Goal: Information Seeking & Learning: Compare options

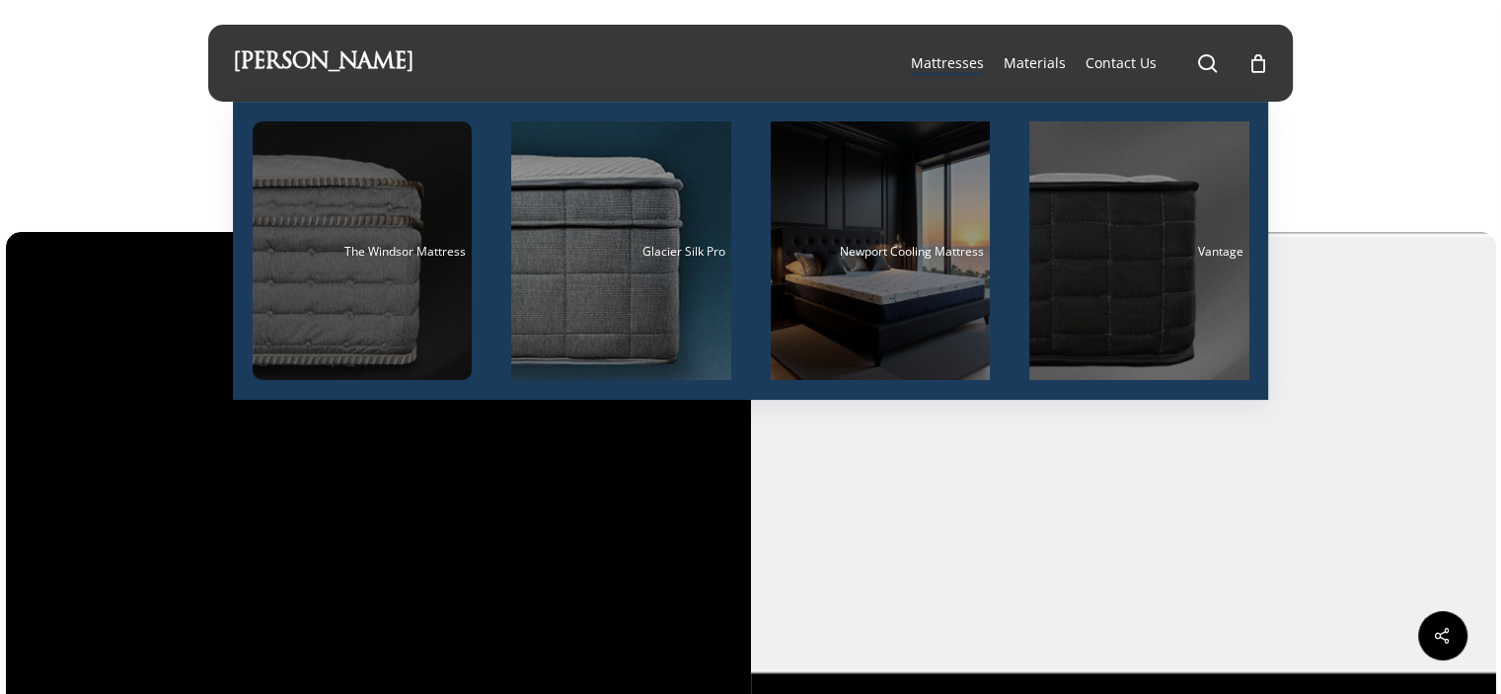
click at [419, 252] on span "The Windsor Mattress" at bounding box center [404, 251] width 121 height 17
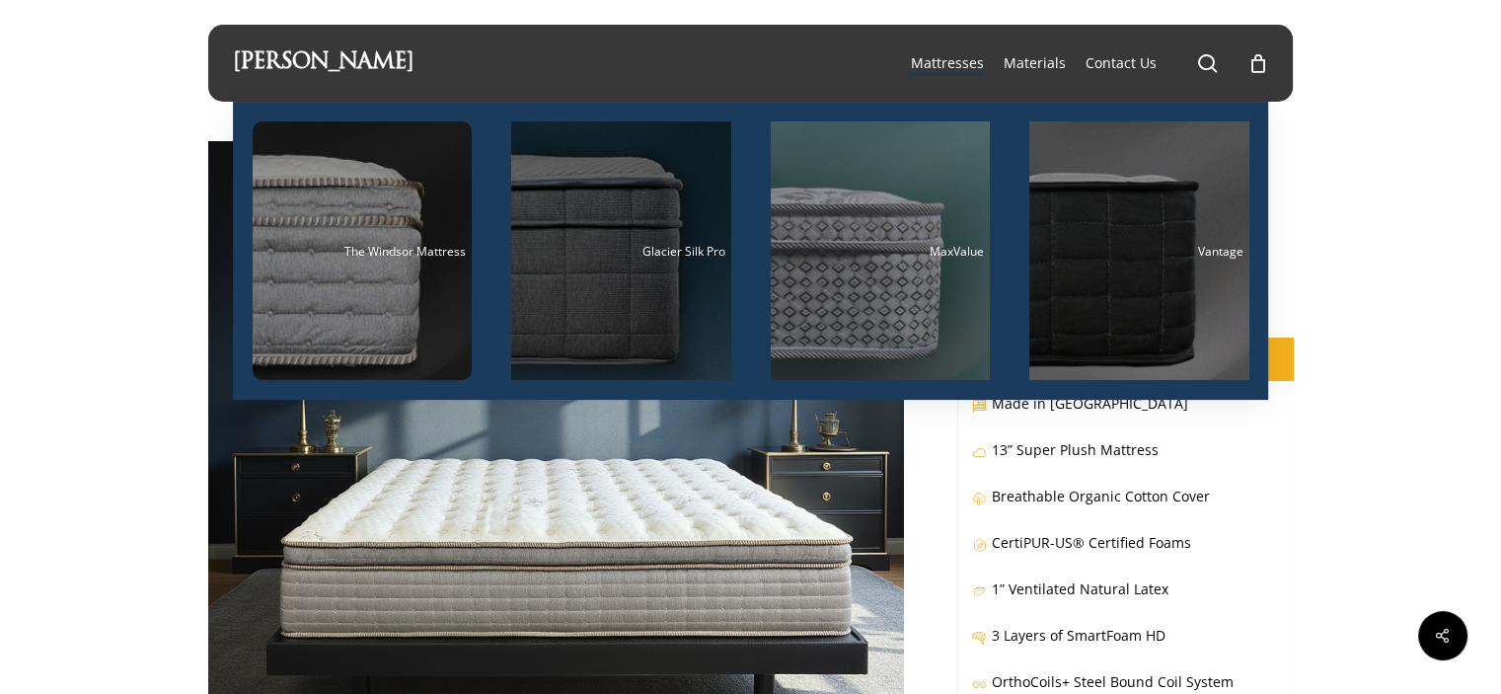
click at [670, 252] on span "Glacier Silk Pro" at bounding box center [683, 251] width 83 height 17
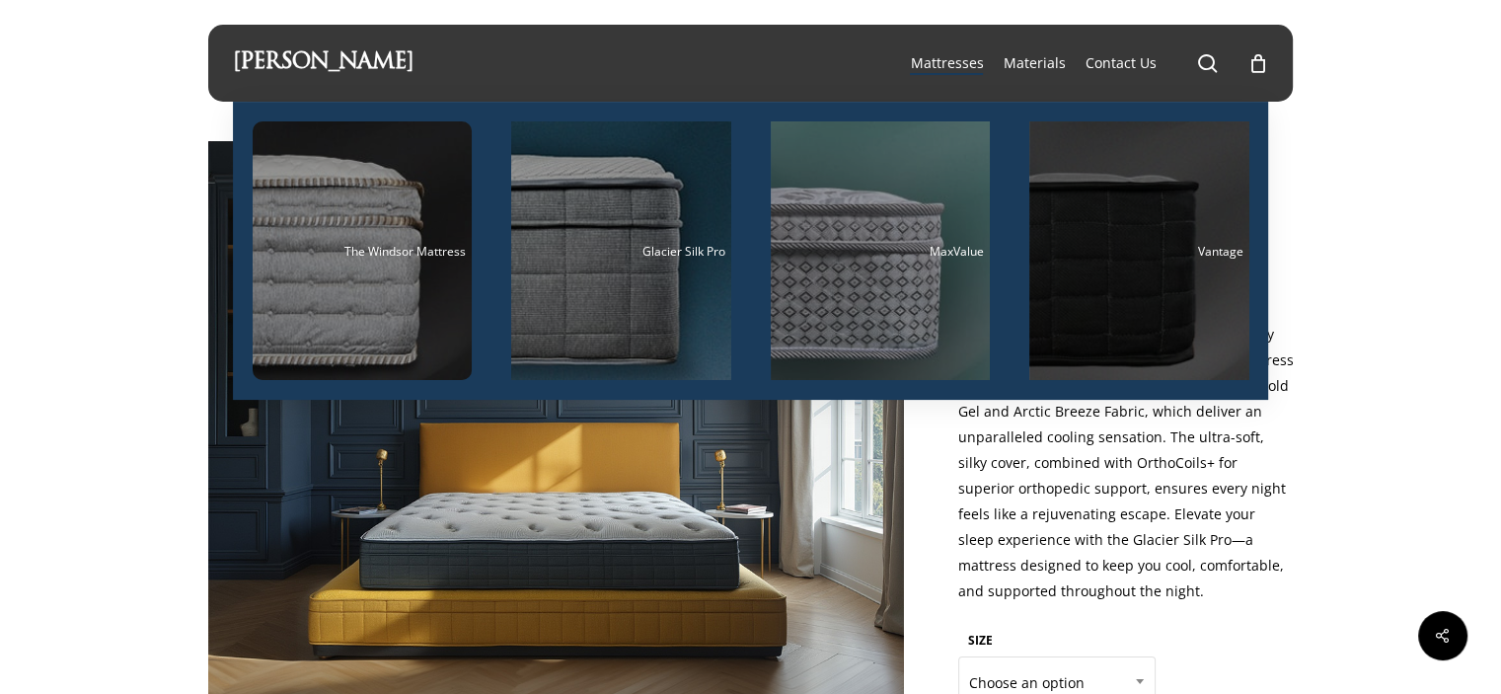
click at [1156, 233] on div "Main Menu" at bounding box center [1139, 250] width 220 height 259
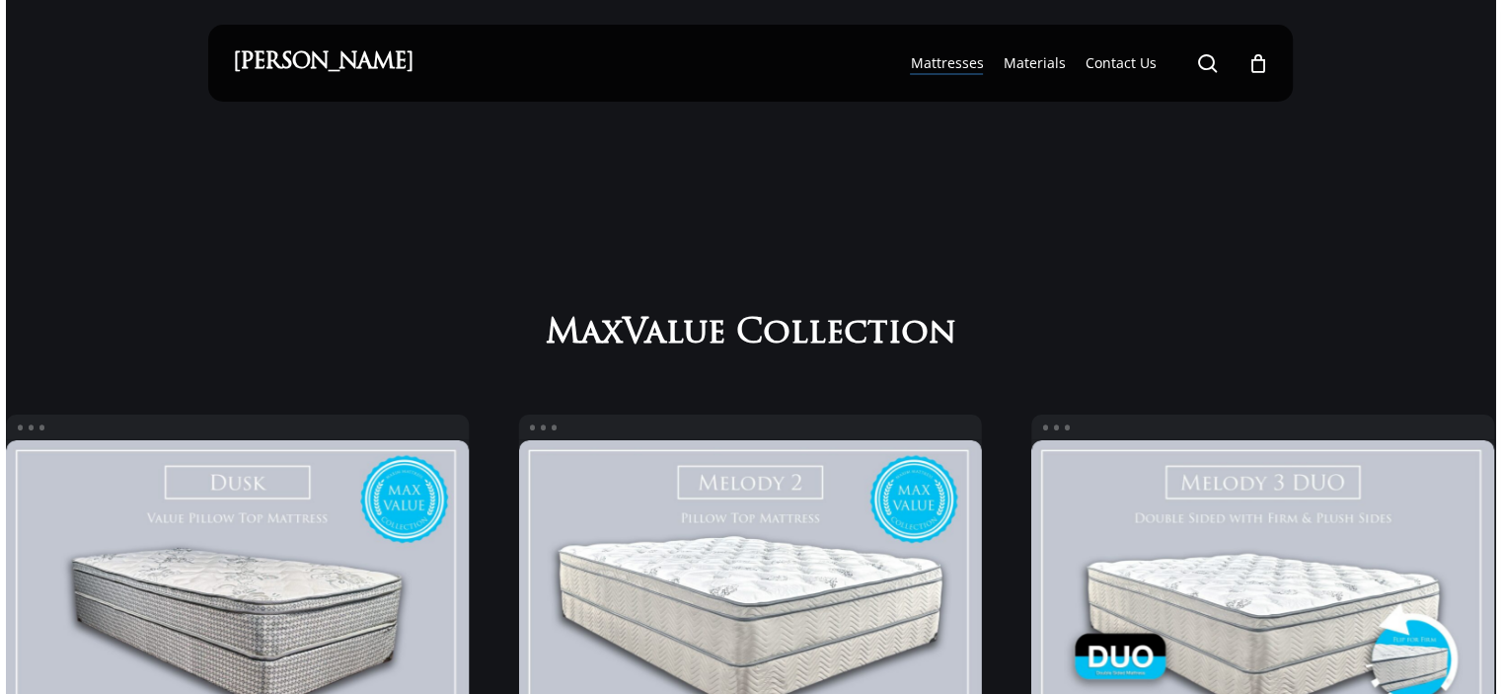
click at [268, 56] on link "[PERSON_NAME]" at bounding box center [323, 63] width 181 height 22
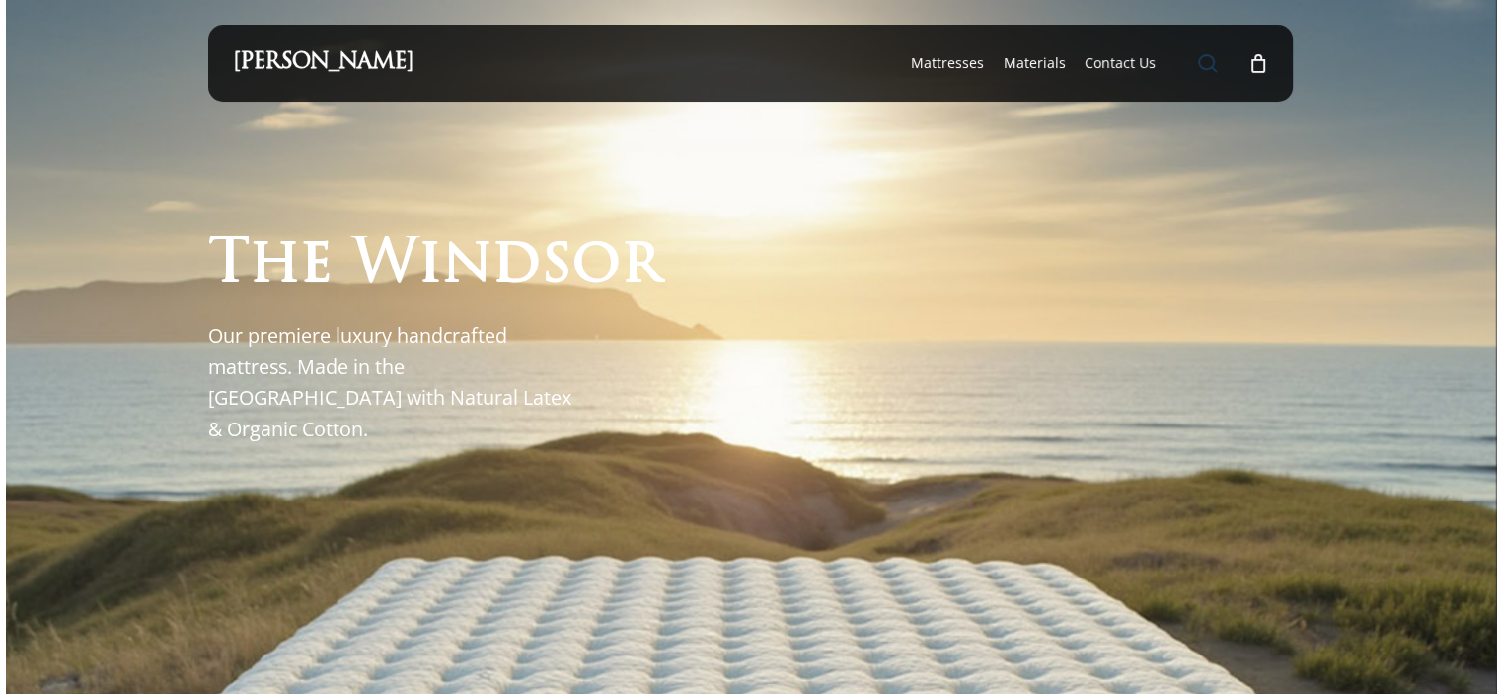
click at [1211, 58] on span "Main Menu" at bounding box center [1207, 63] width 20 height 20
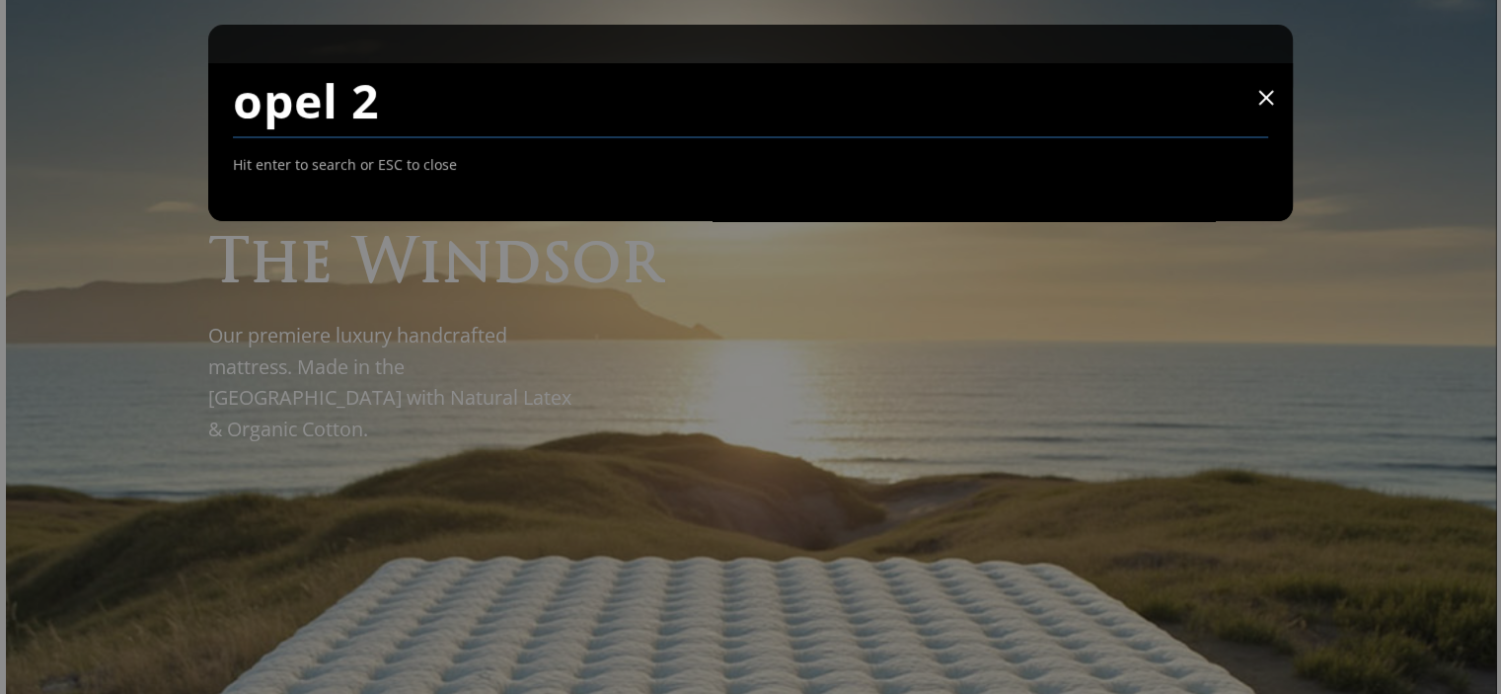
type input "opel 2"
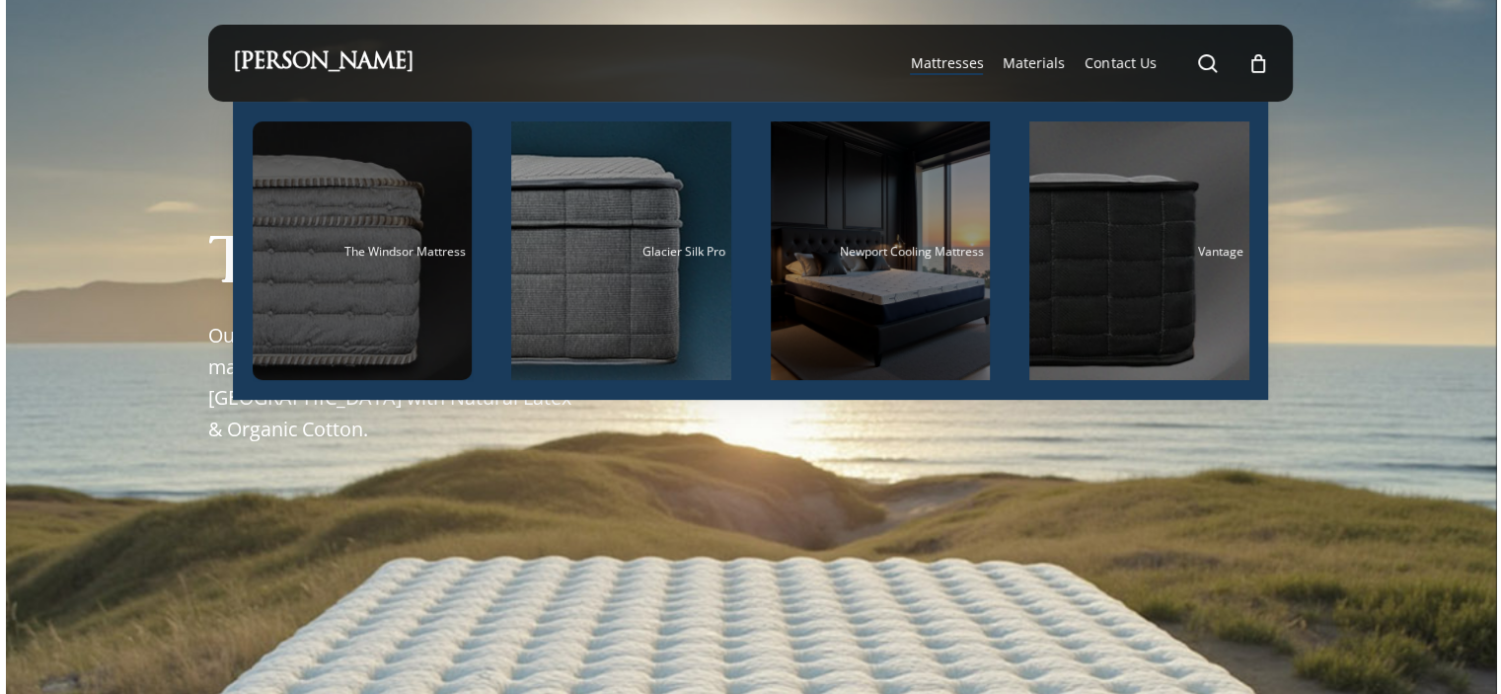
click at [381, 232] on div "Main Menu" at bounding box center [363, 250] width 220 height 259
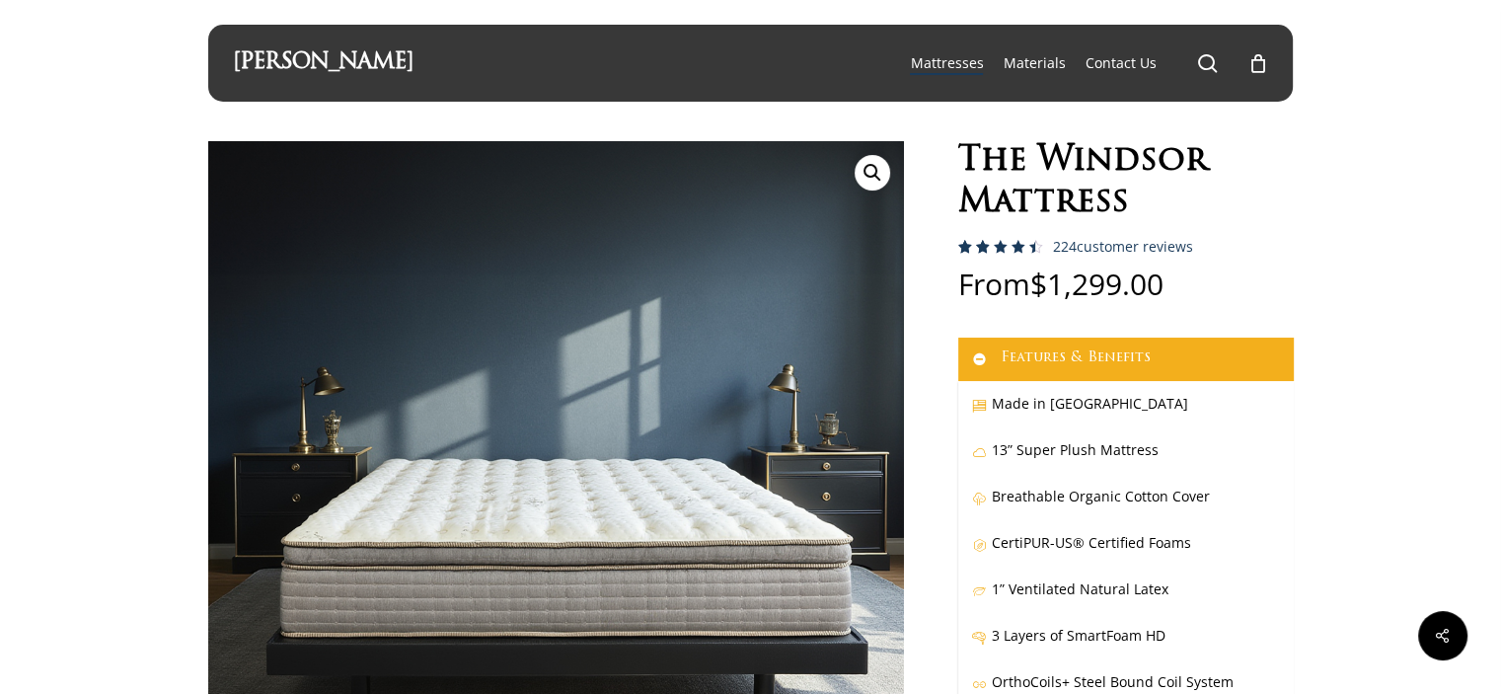
drag, startPoint x: 1505, startPoint y: 20, endPoint x: 993, endPoint y: 222, distance: 550.6
click at [993, 222] on h1 "The Windsor Mattress" at bounding box center [1125, 182] width 335 height 83
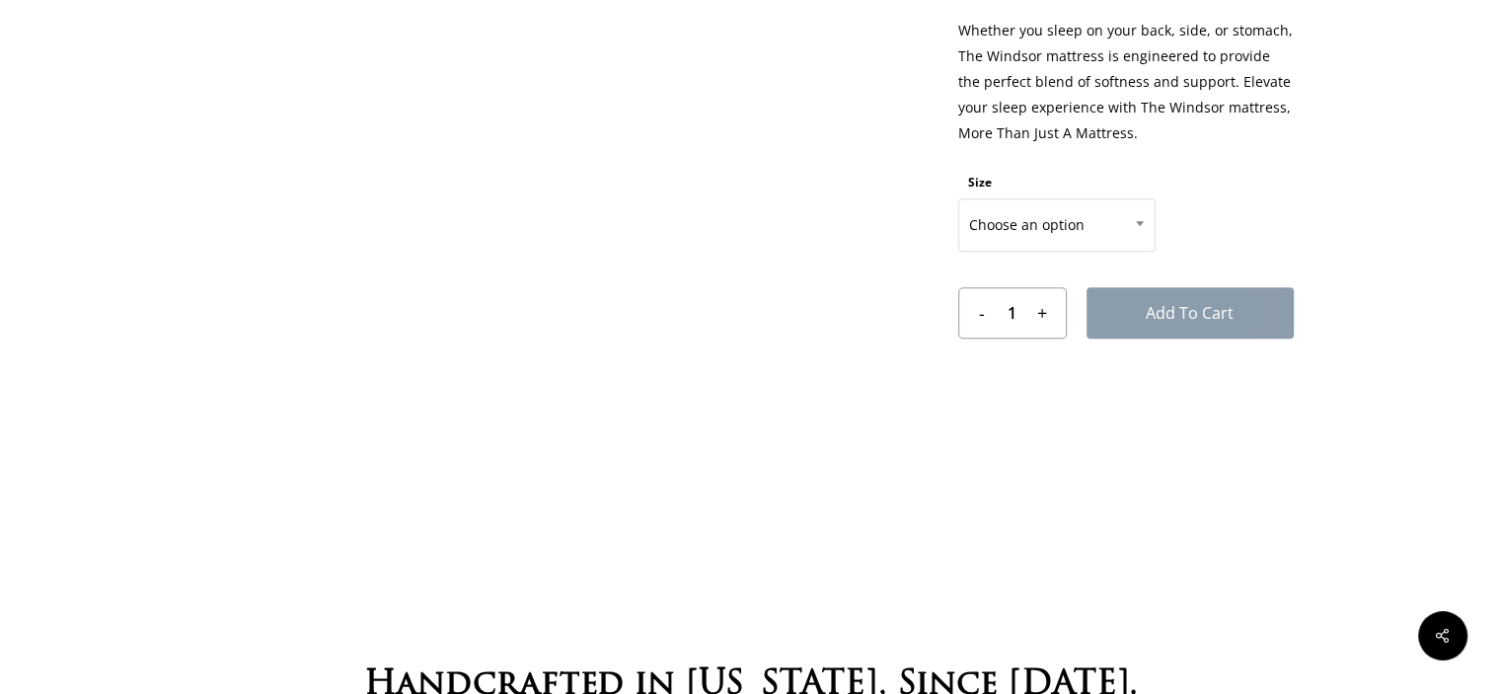
scroll to position [1151, 0]
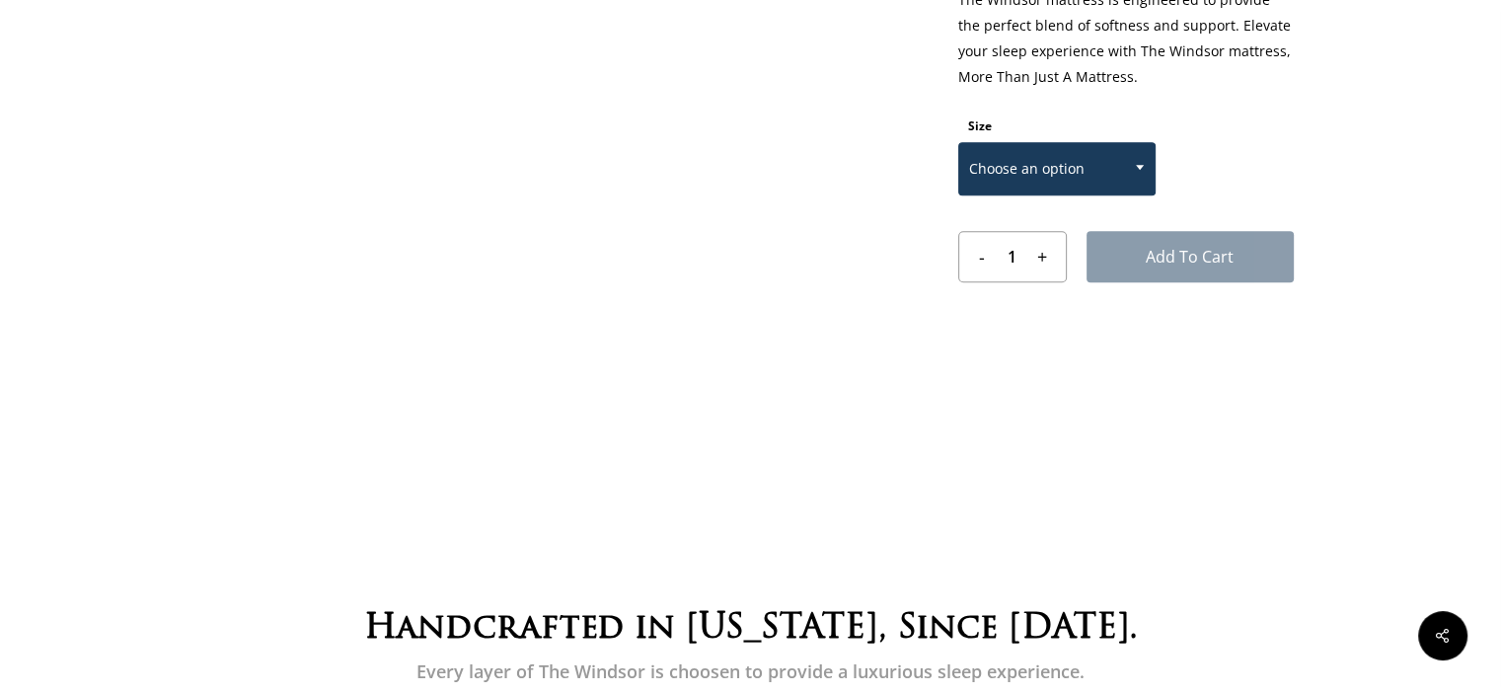
click at [1079, 169] on span "Choose an option" at bounding box center [1056, 168] width 195 height 41
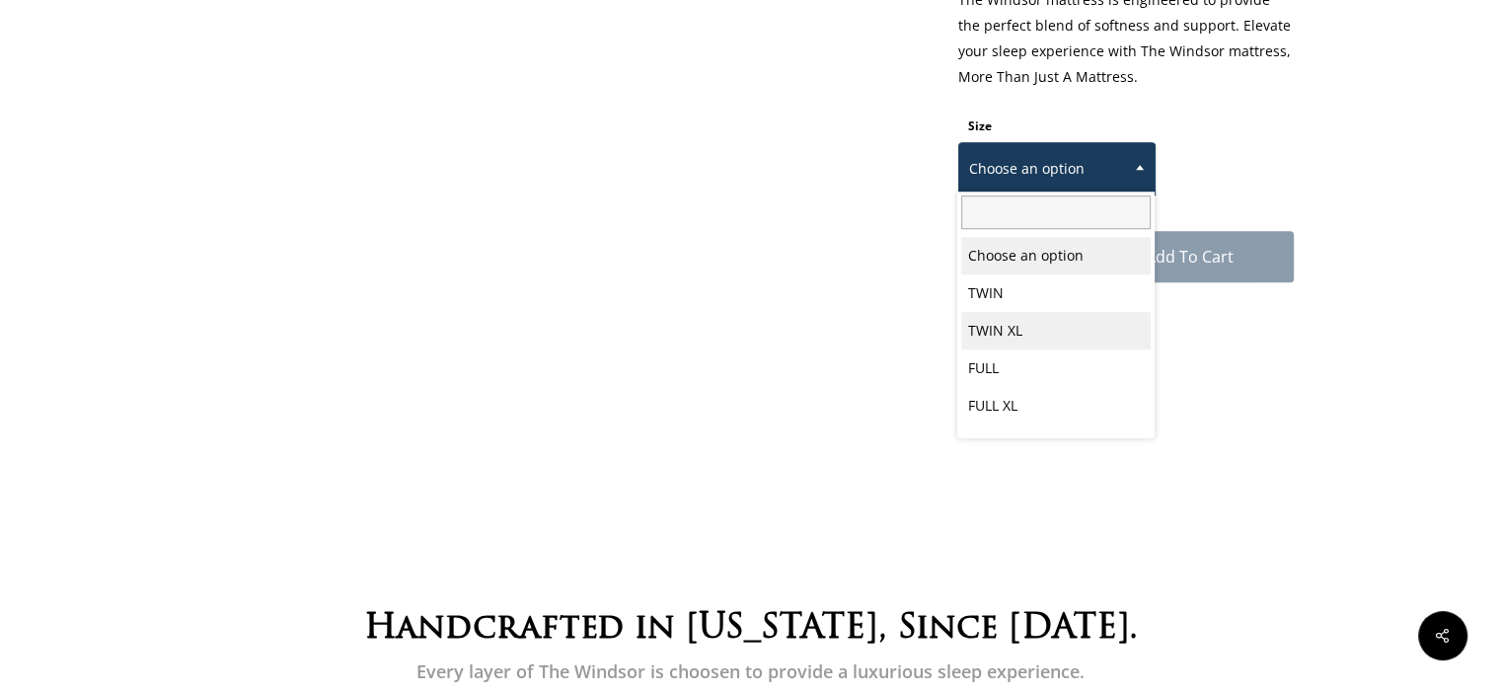
scroll to position [103, 0]
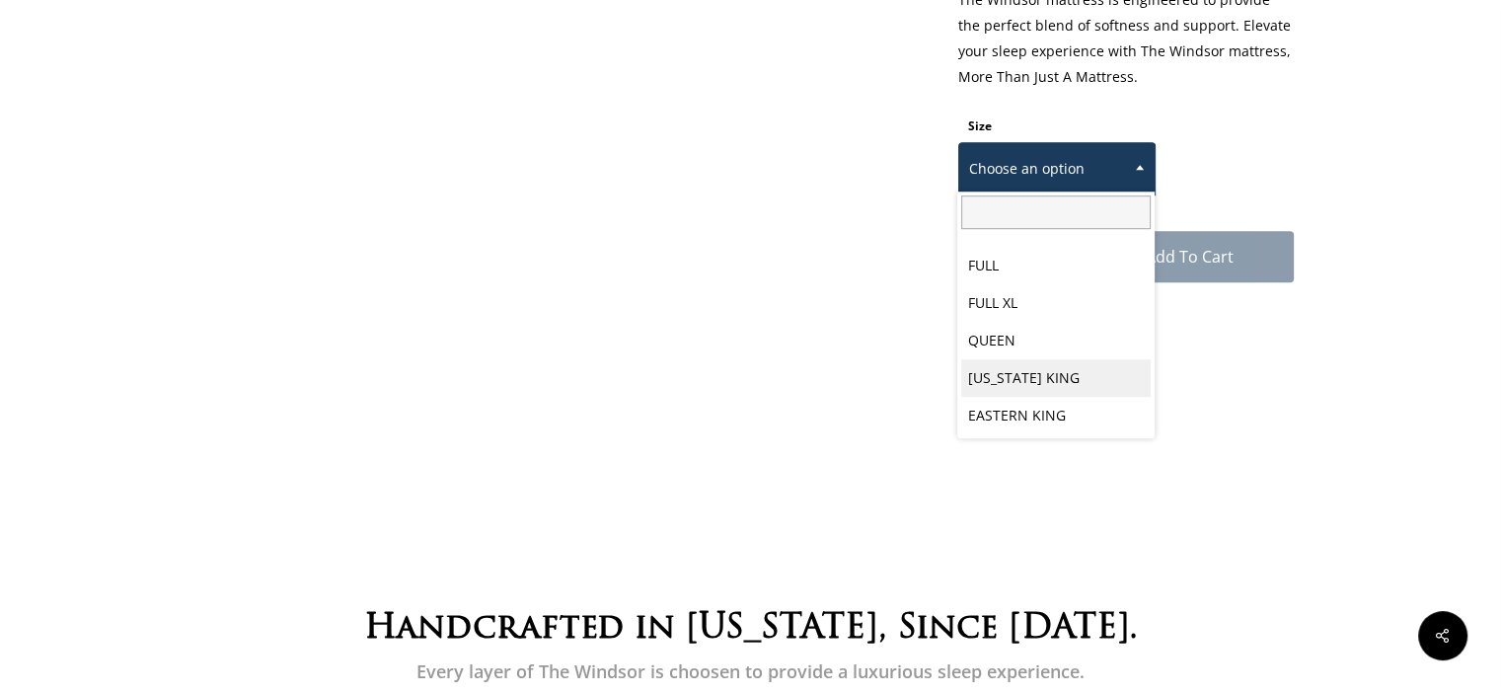
select select "CALIFORNIA KING"
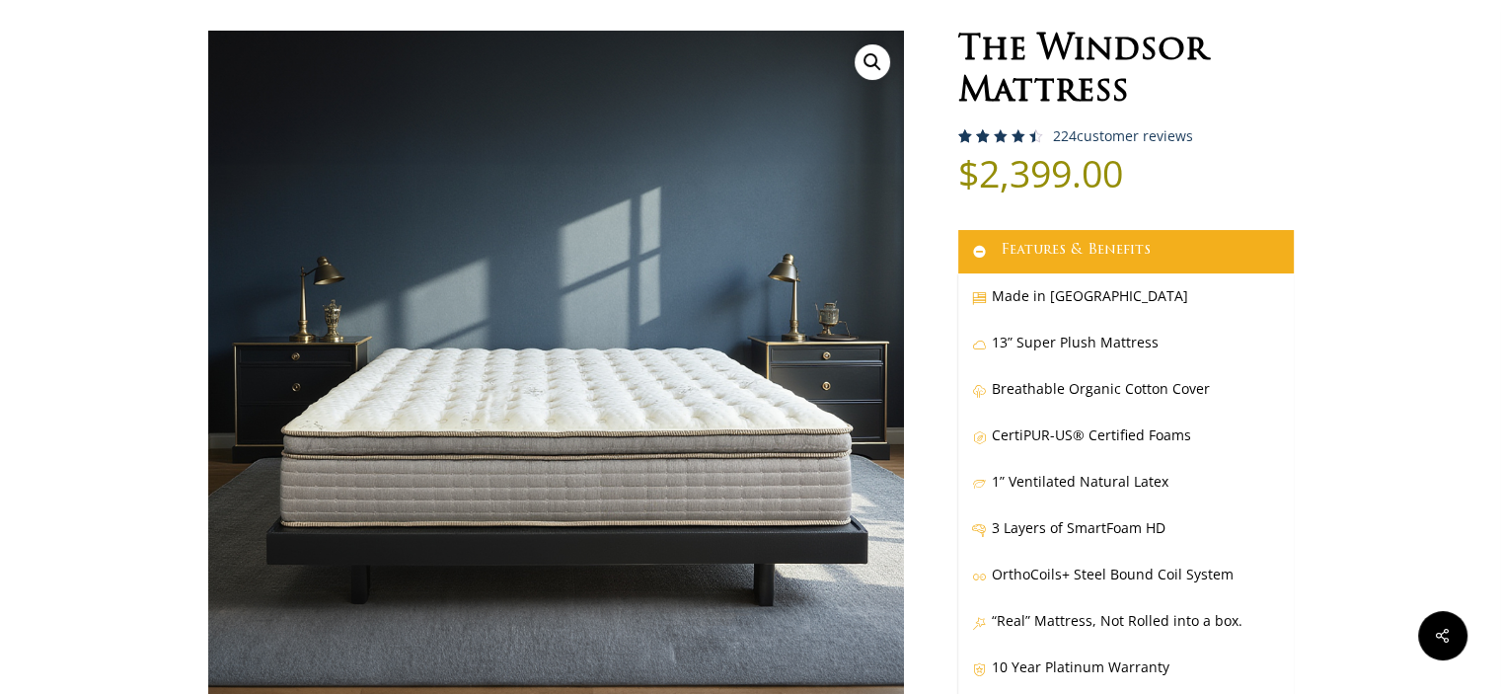
scroll to position [0, 0]
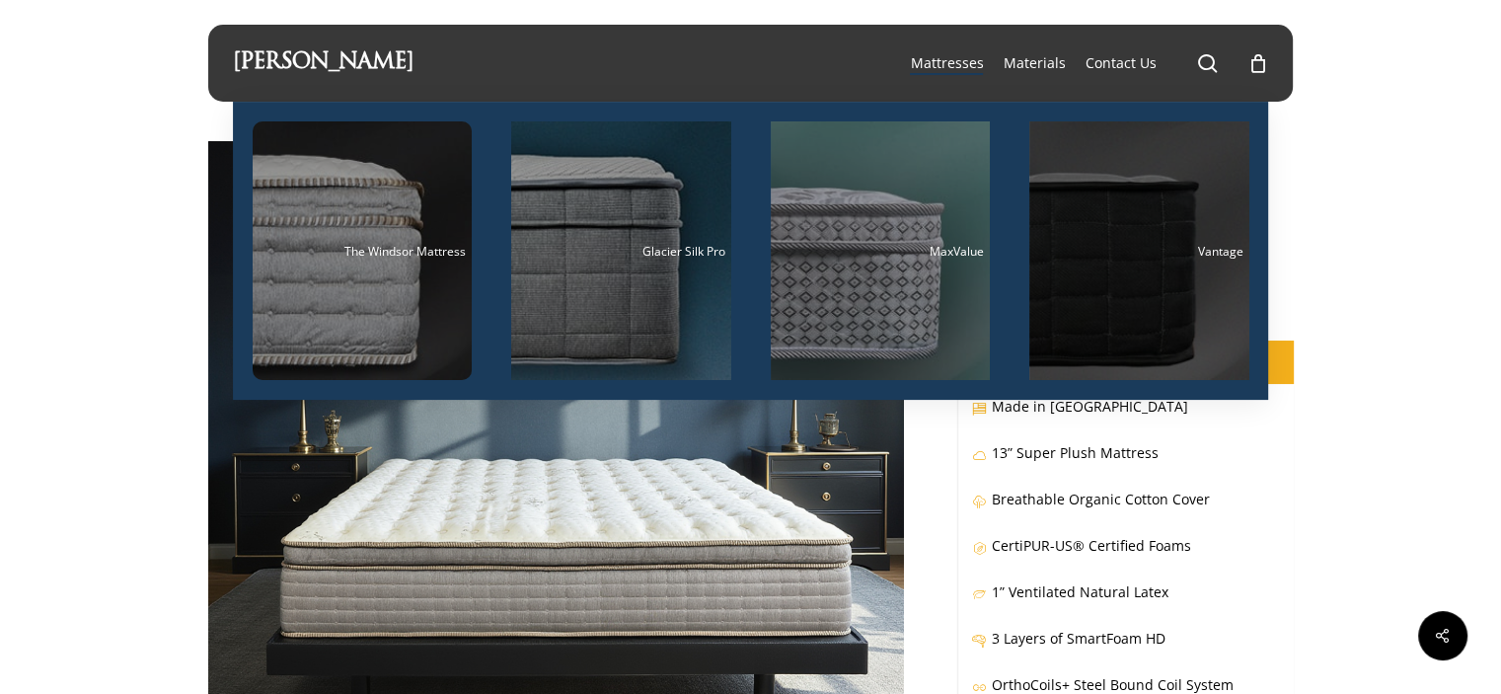
click at [1121, 267] on div "Main Menu" at bounding box center [1139, 250] width 220 height 259
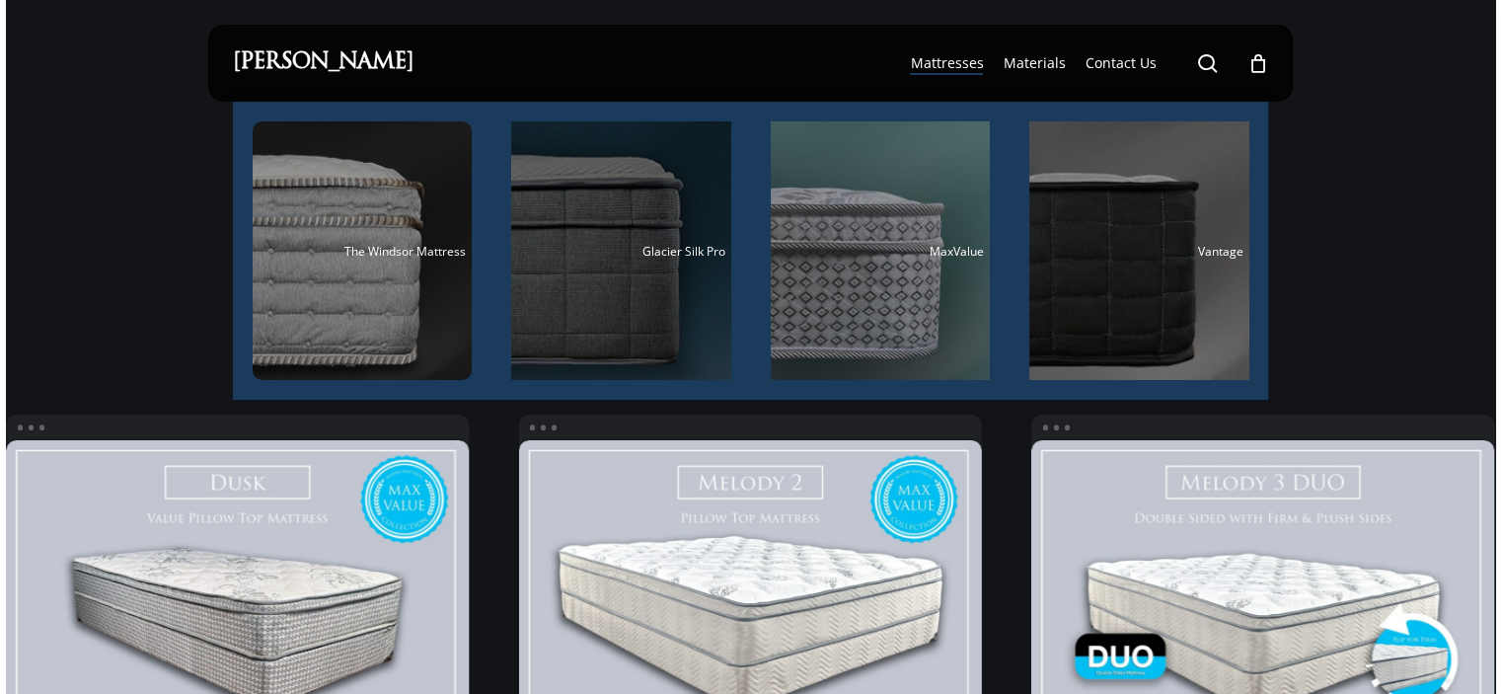
click at [633, 266] on div "Main Menu" at bounding box center [621, 250] width 220 height 259
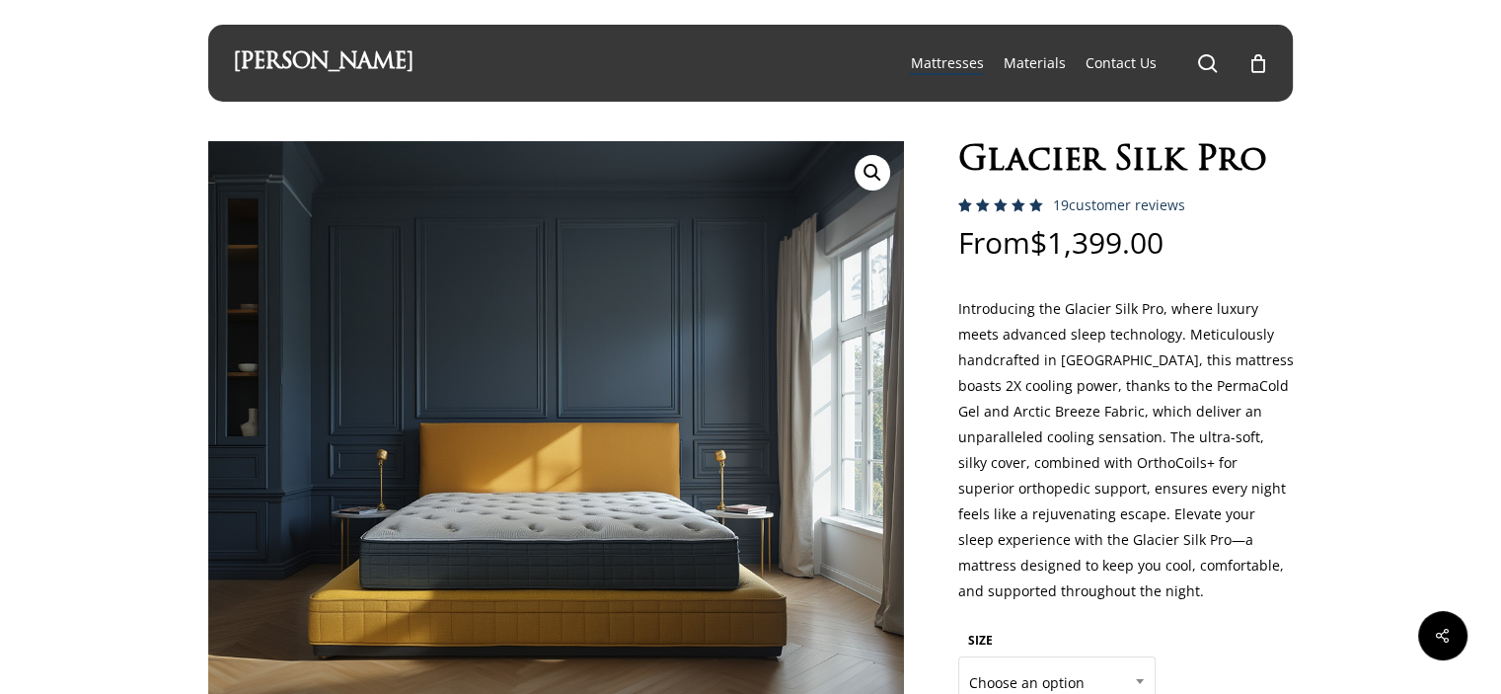
scroll to position [329, 0]
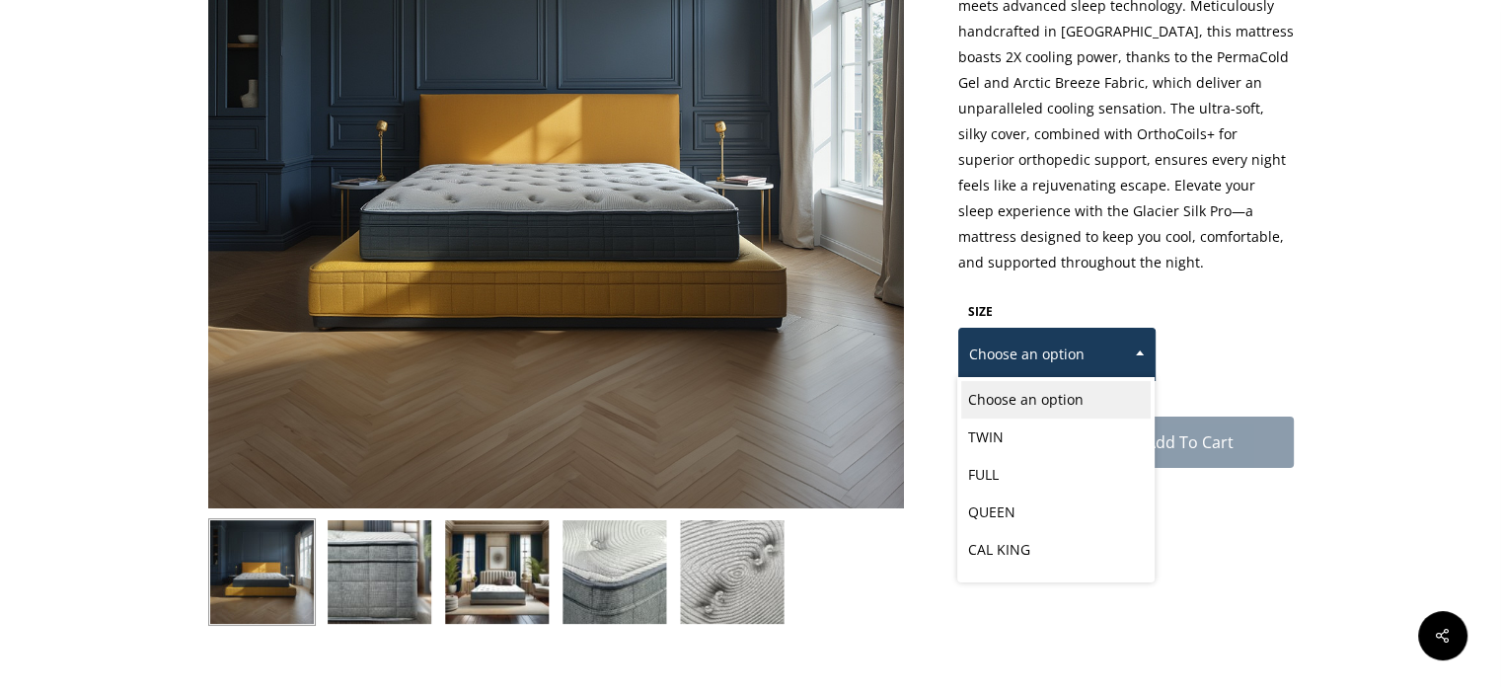
click at [1103, 351] on span "Choose an option" at bounding box center [1056, 354] width 195 height 41
select select "CAL KING"
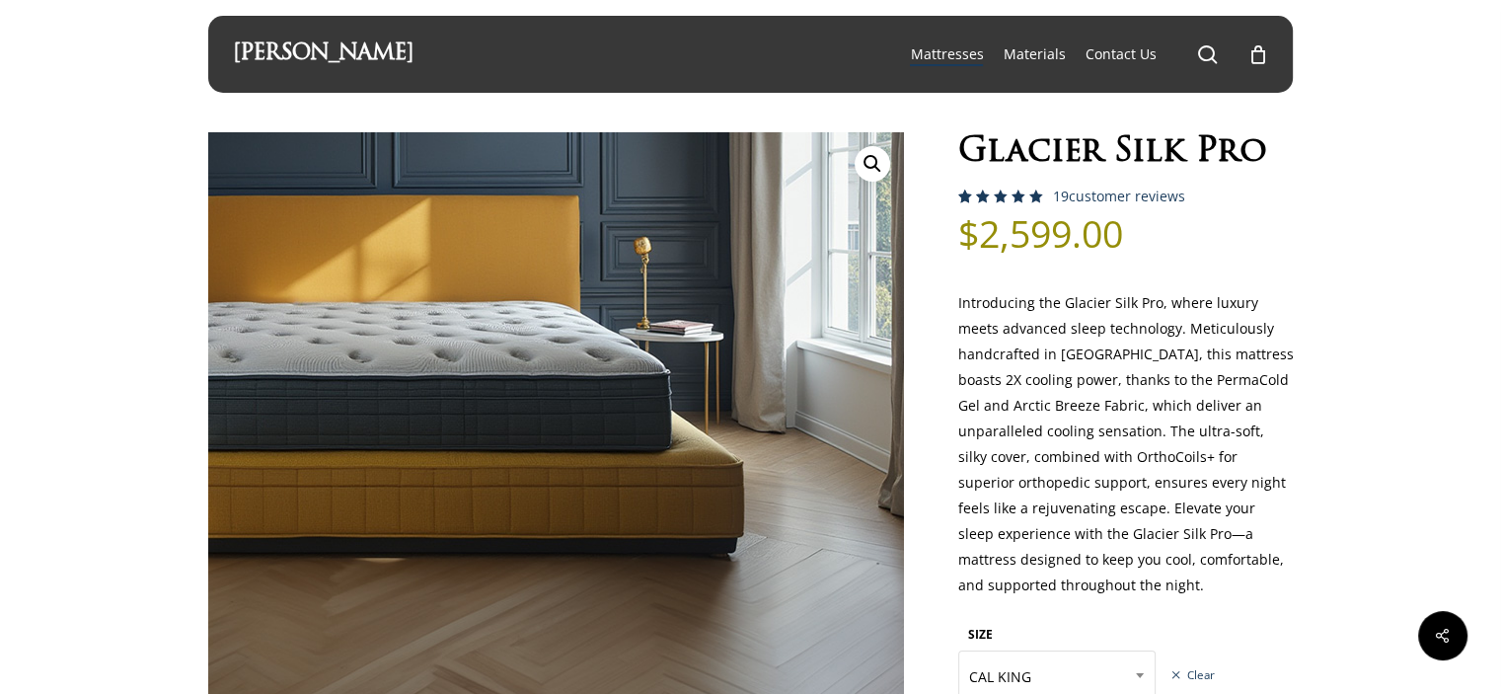
scroll to position [0, 0]
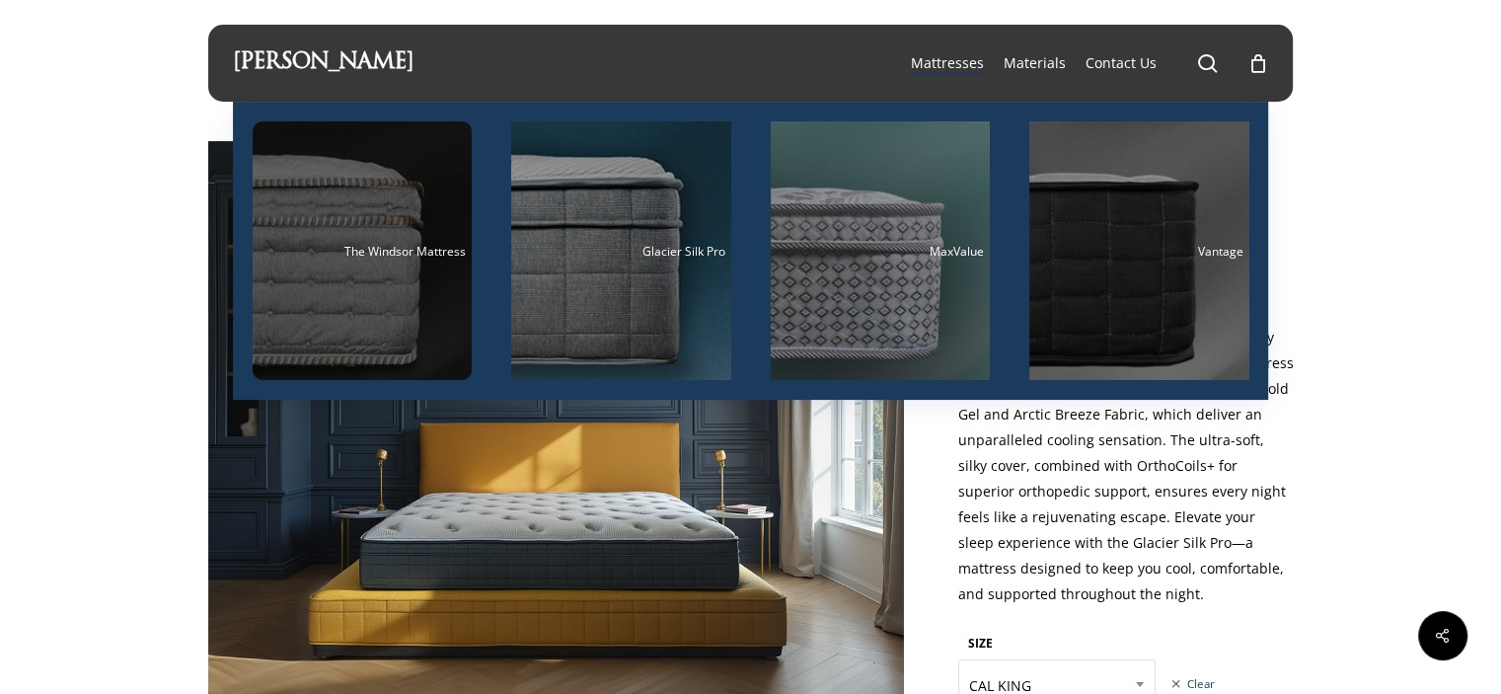
click at [394, 276] on div "Main Menu" at bounding box center [363, 250] width 220 height 259
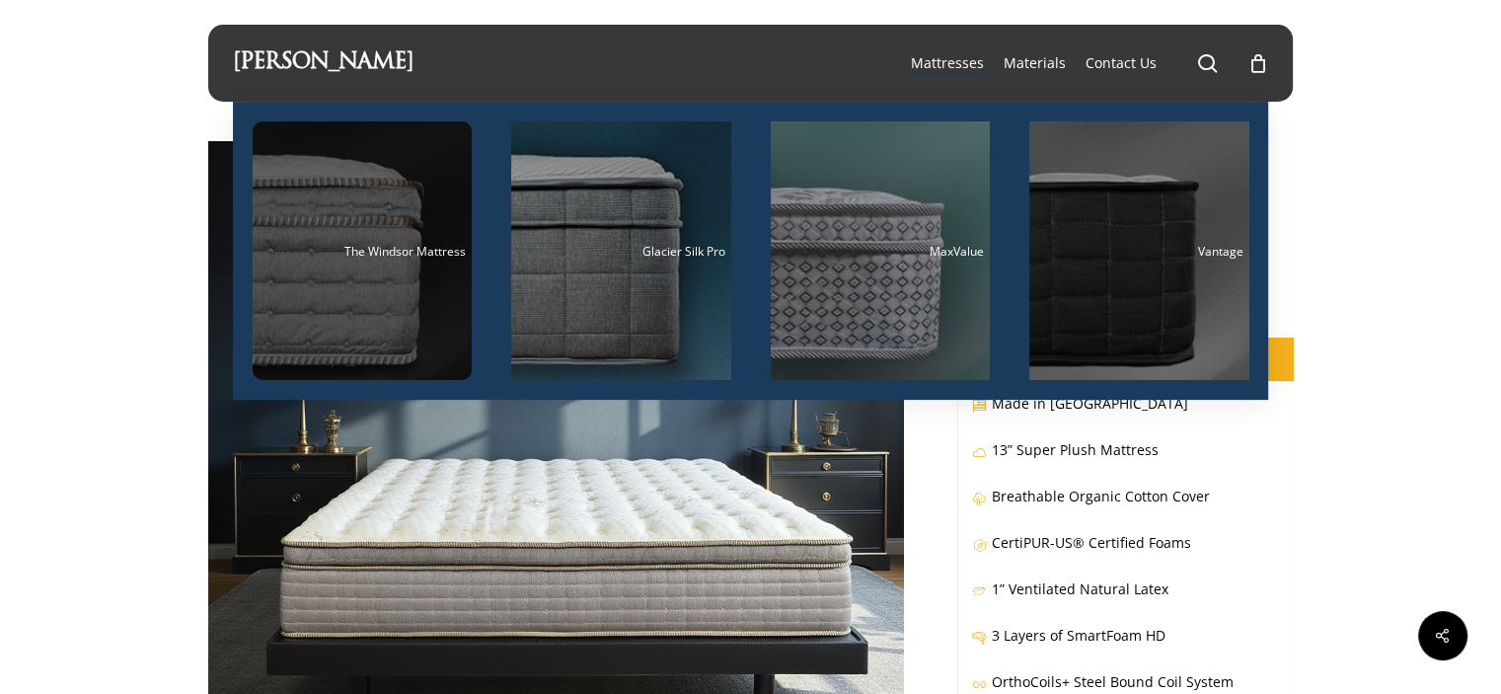
click at [409, 247] on span "The Windsor Mattress" at bounding box center [404, 251] width 121 height 17
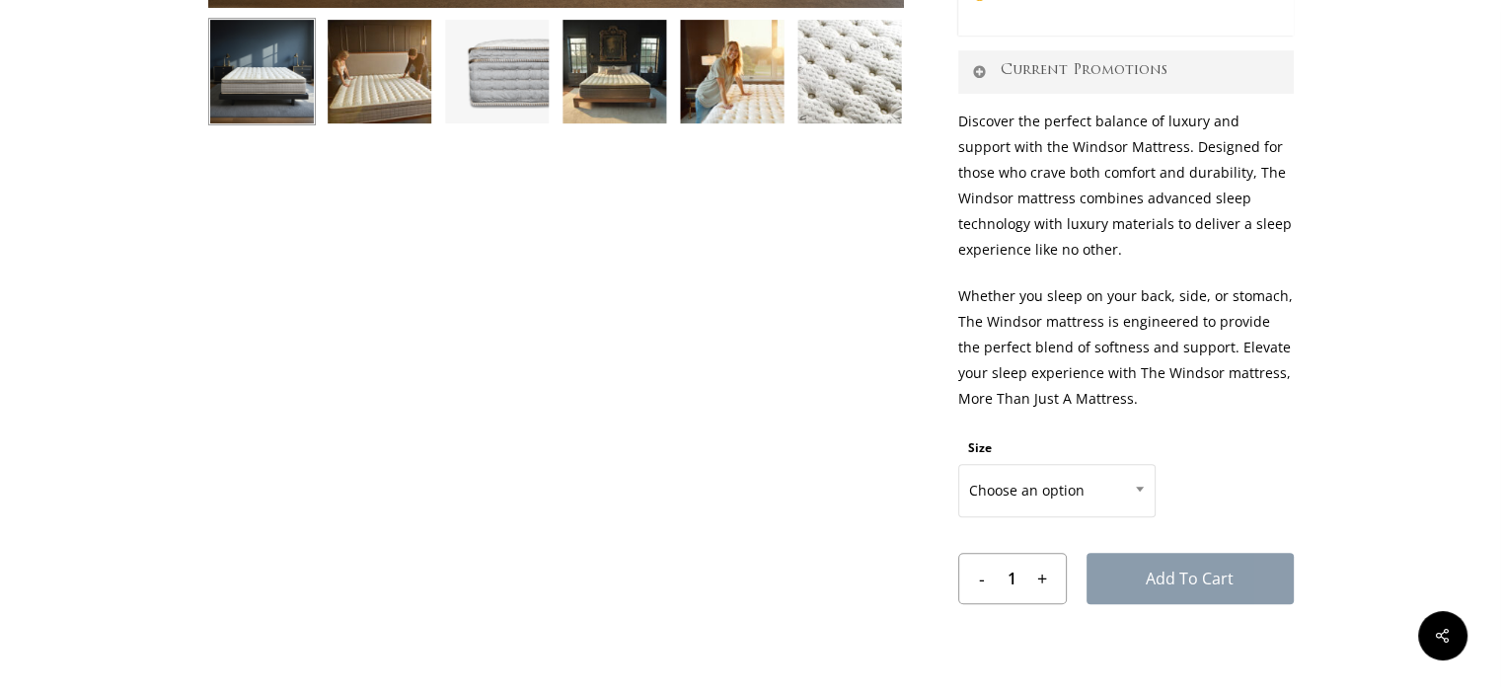
scroll to position [987, 0]
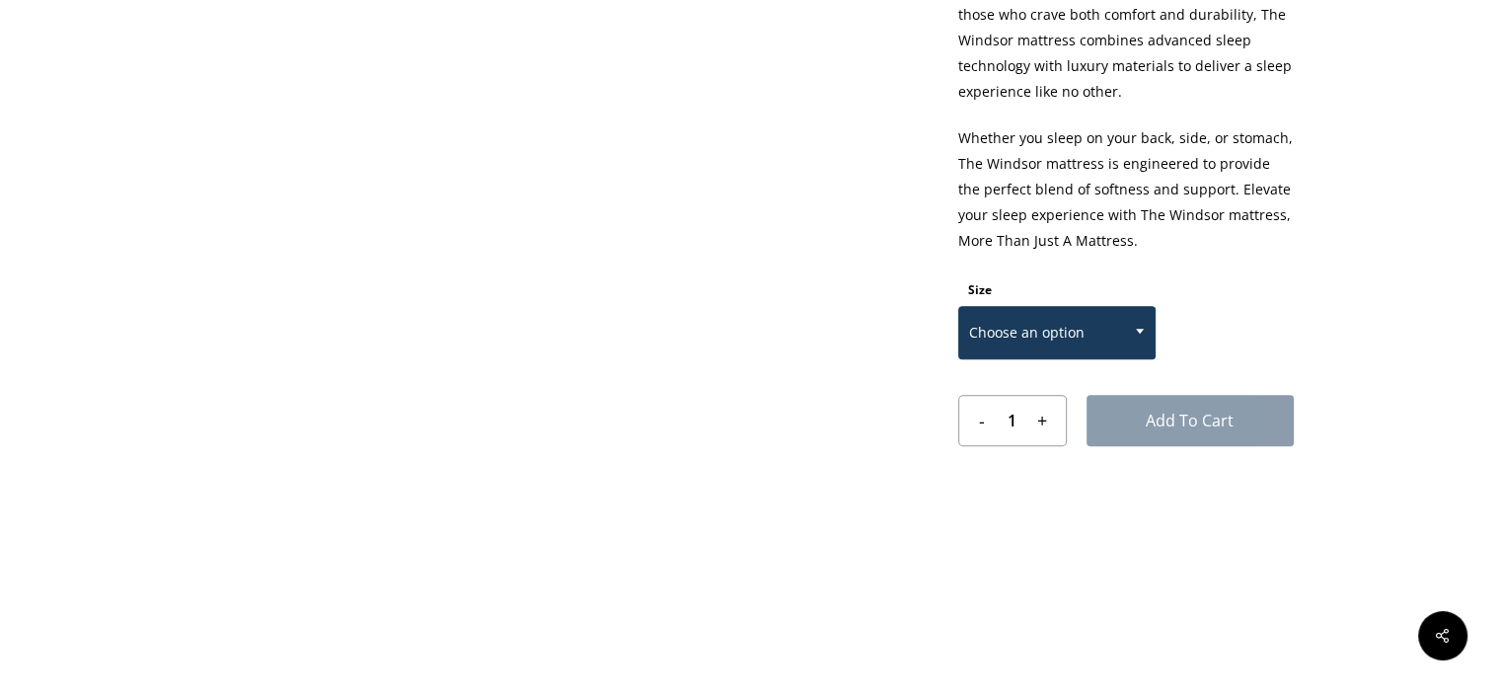
click at [1134, 328] on span at bounding box center [1140, 330] width 30 height 49
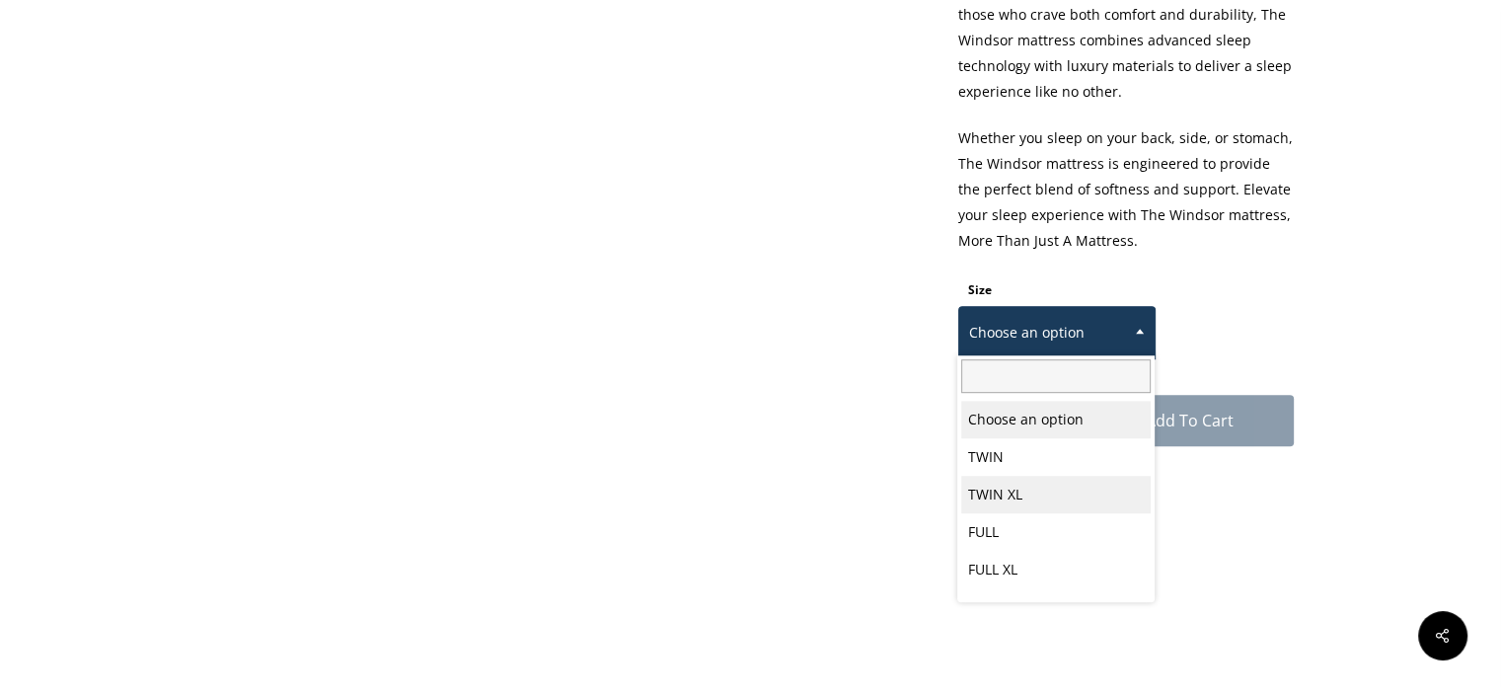
scroll to position [103, 0]
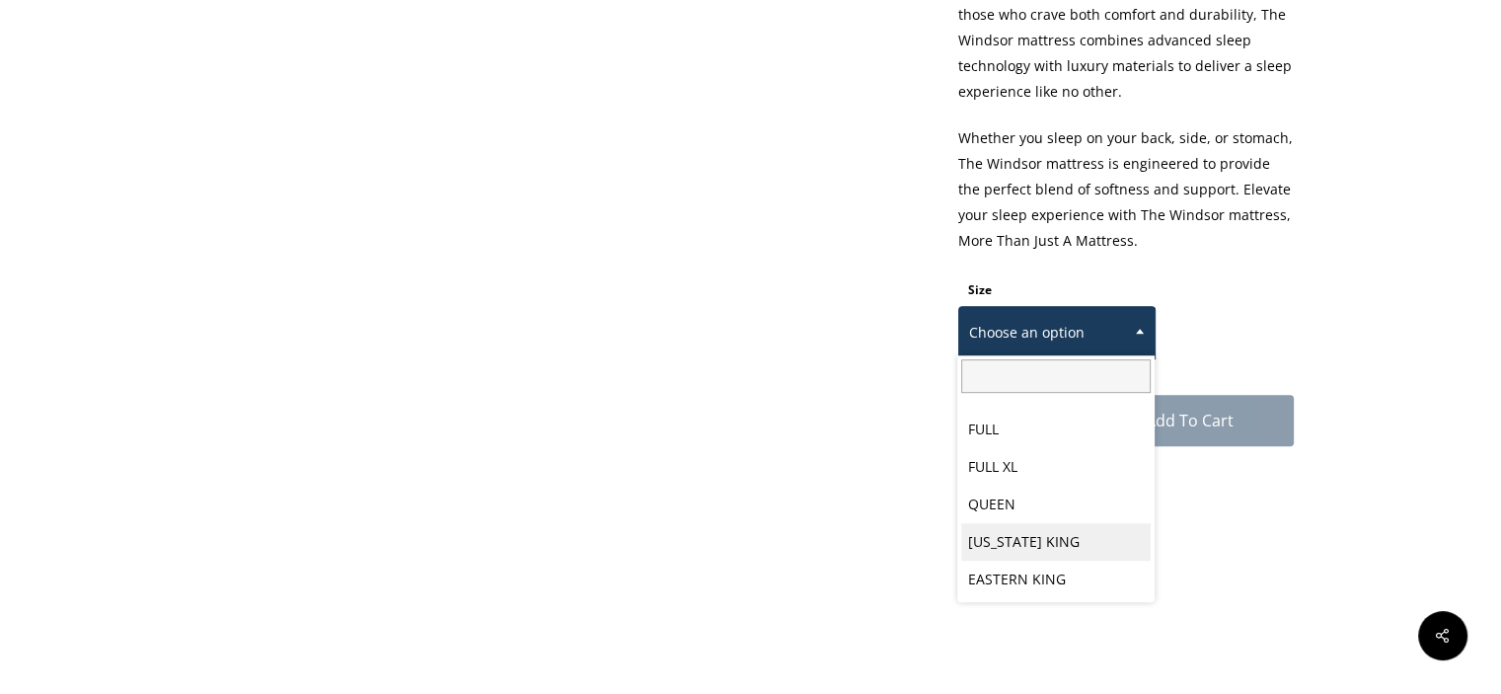
select select "CALIFORNIA KING"
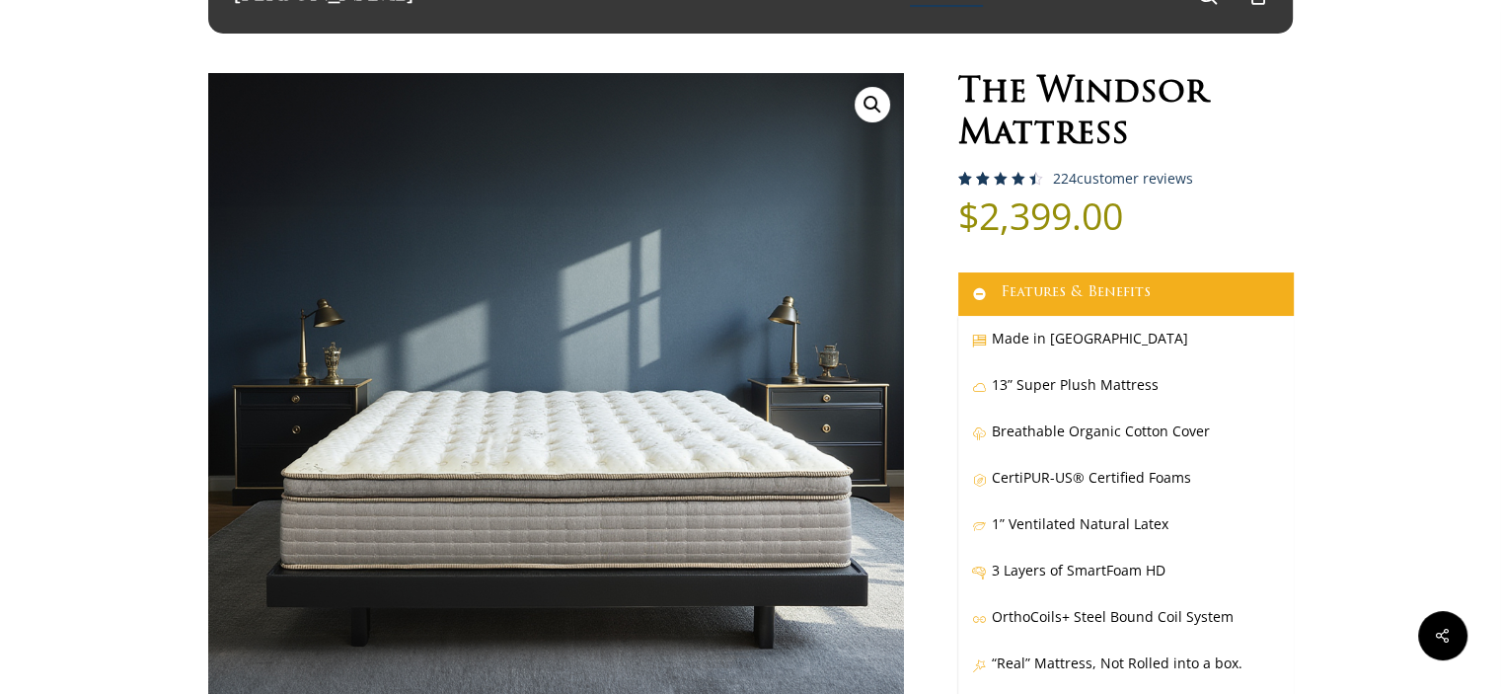
scroll to position [0, 0]
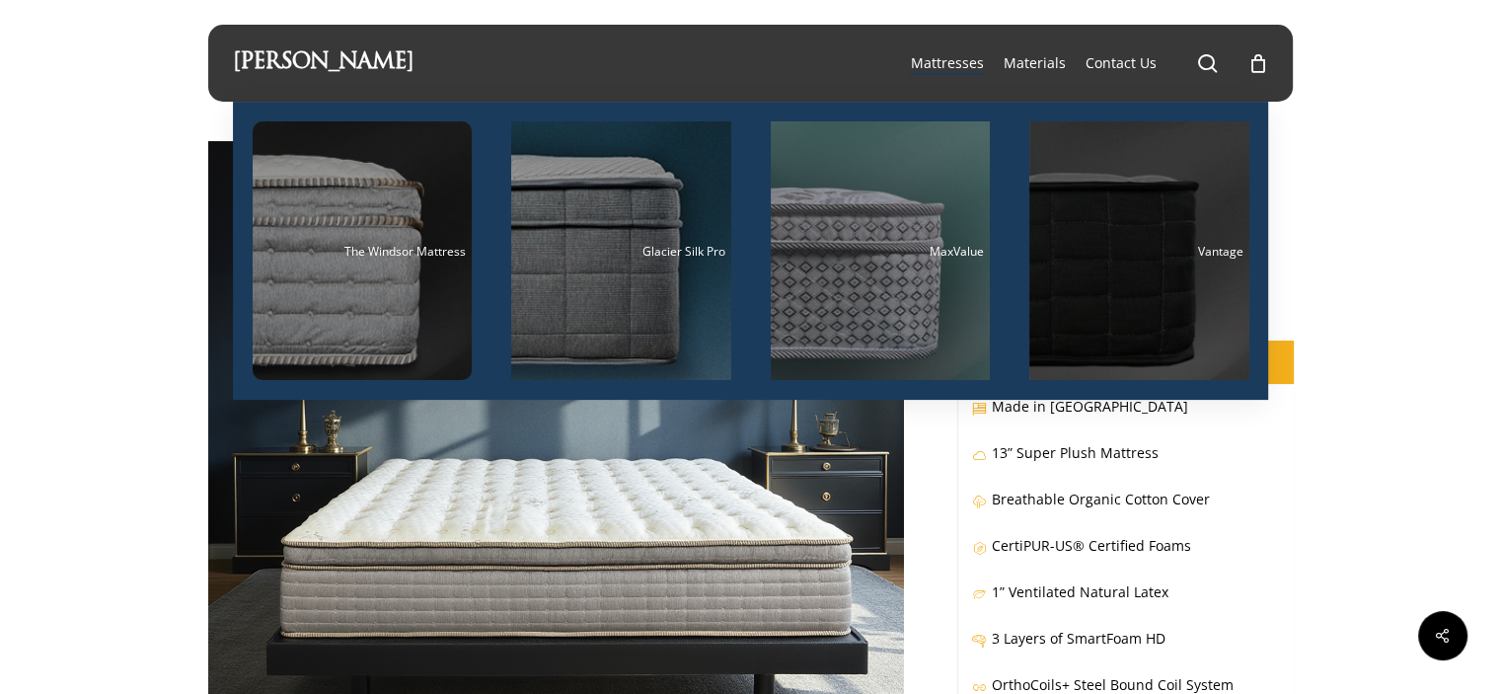
click at [1175, 258] on div "Main Menu" at bounding box center [1139, 250] width 220 height 259
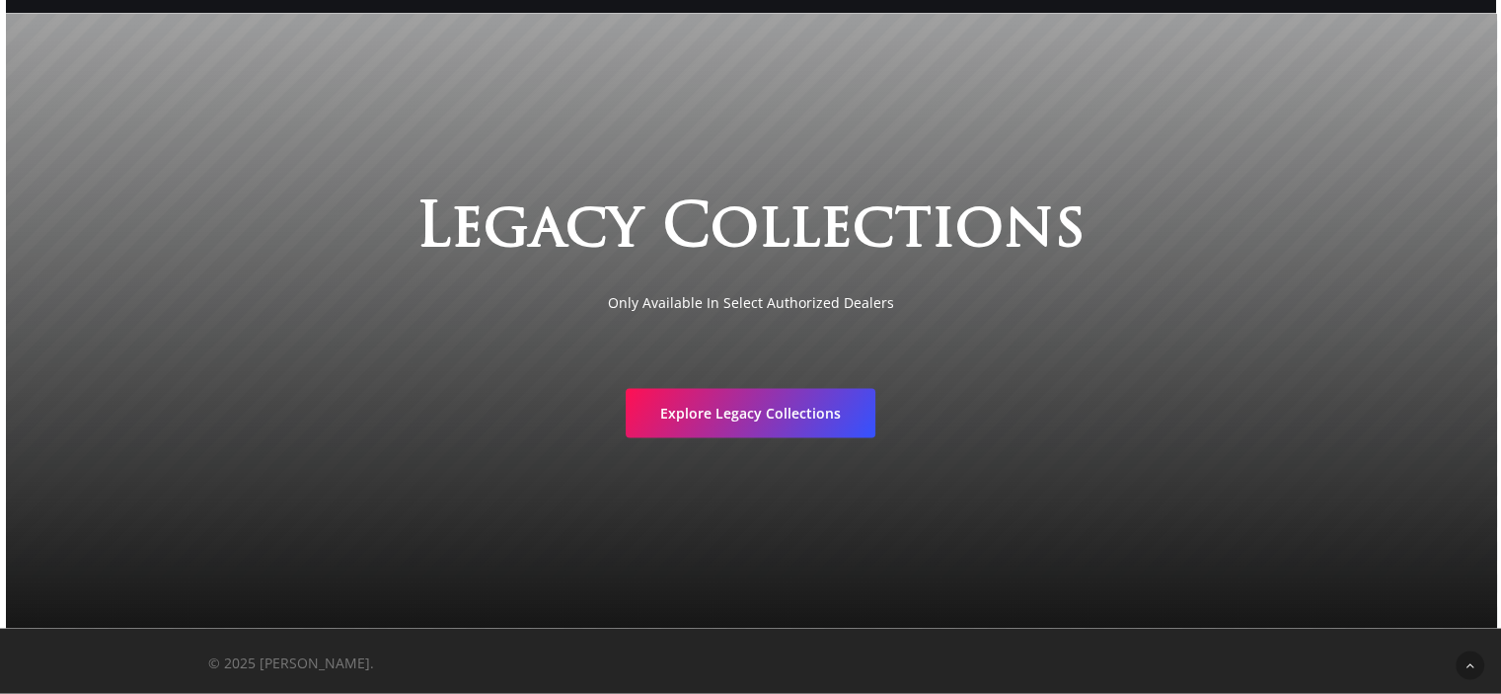
scroll to position [3830, 0]
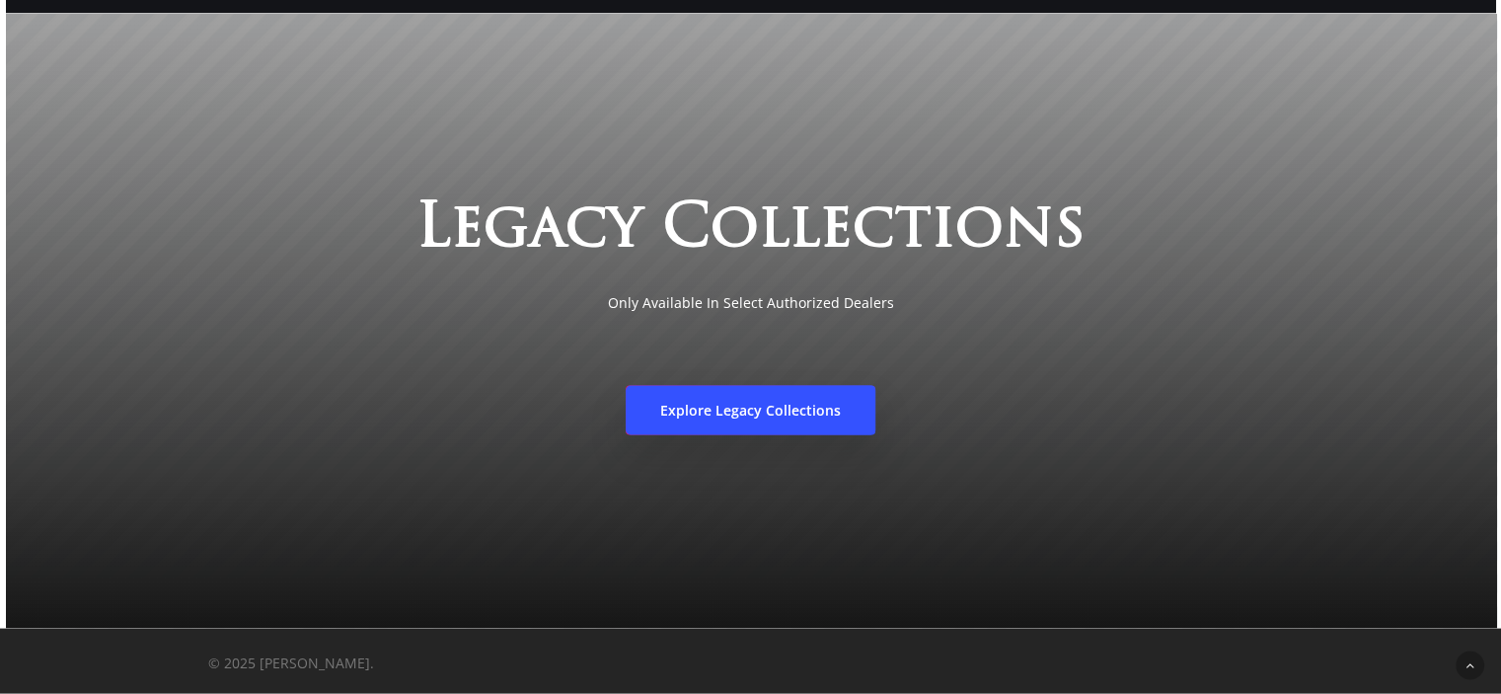
click at [749, 411] on span "Explore Legacy Collections" at bounding box center [750, 411] width 181 height 20
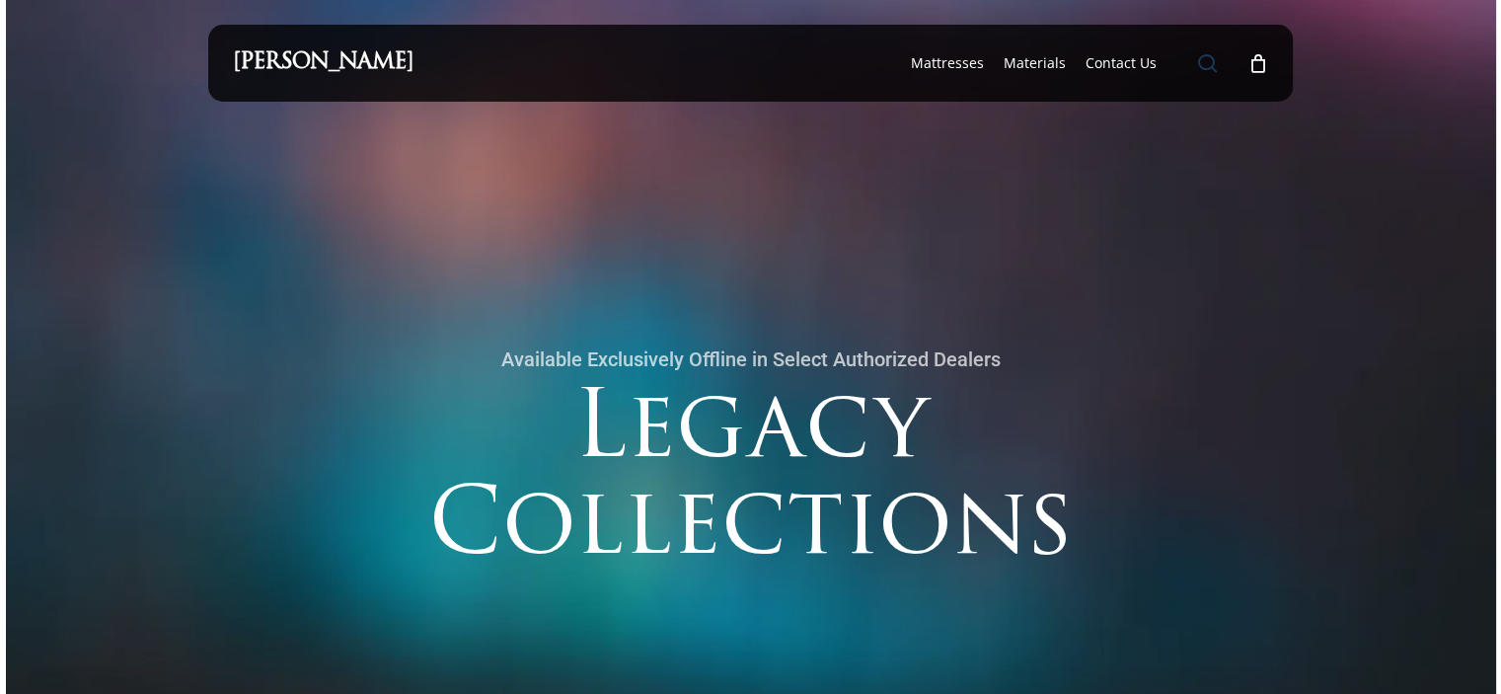
click at [1206, 64] on span "Main Menu" at bounding box center [1207, 63] width 20 height 20
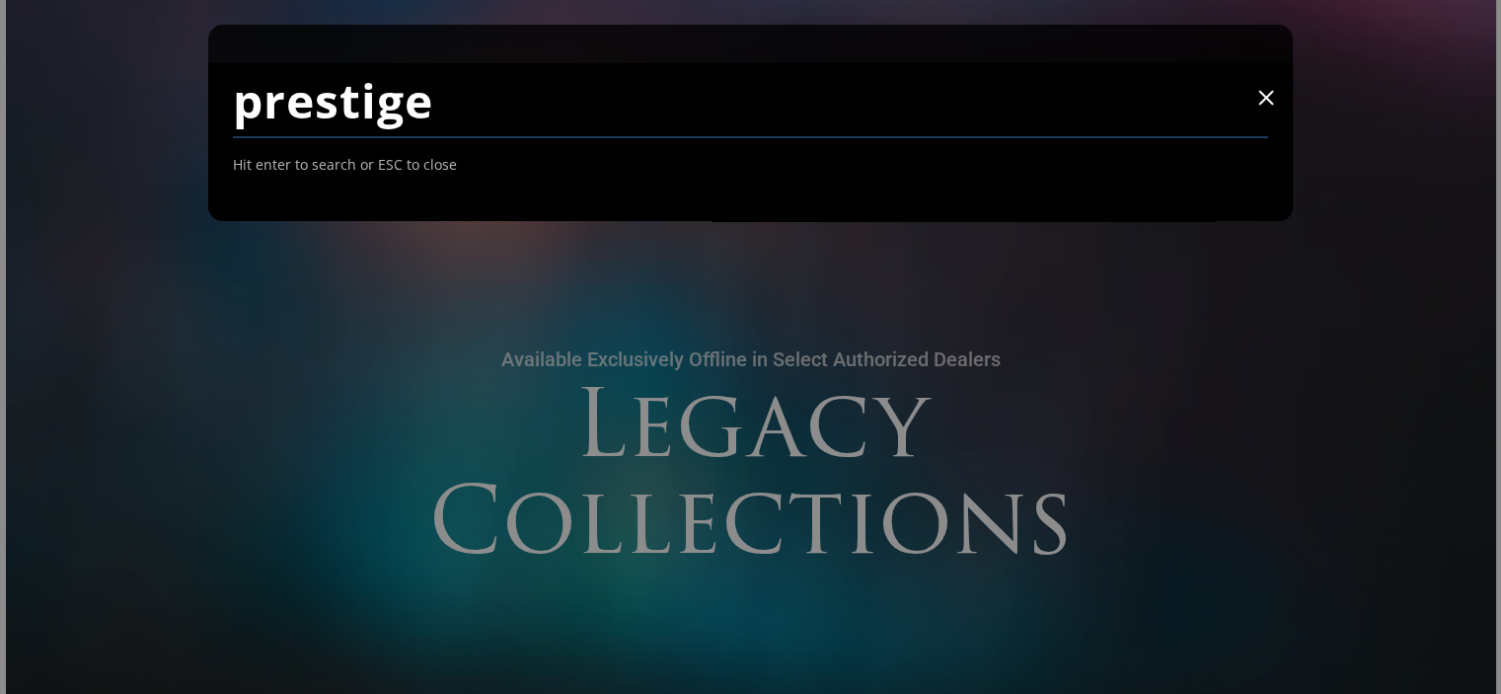
type input "prestige"
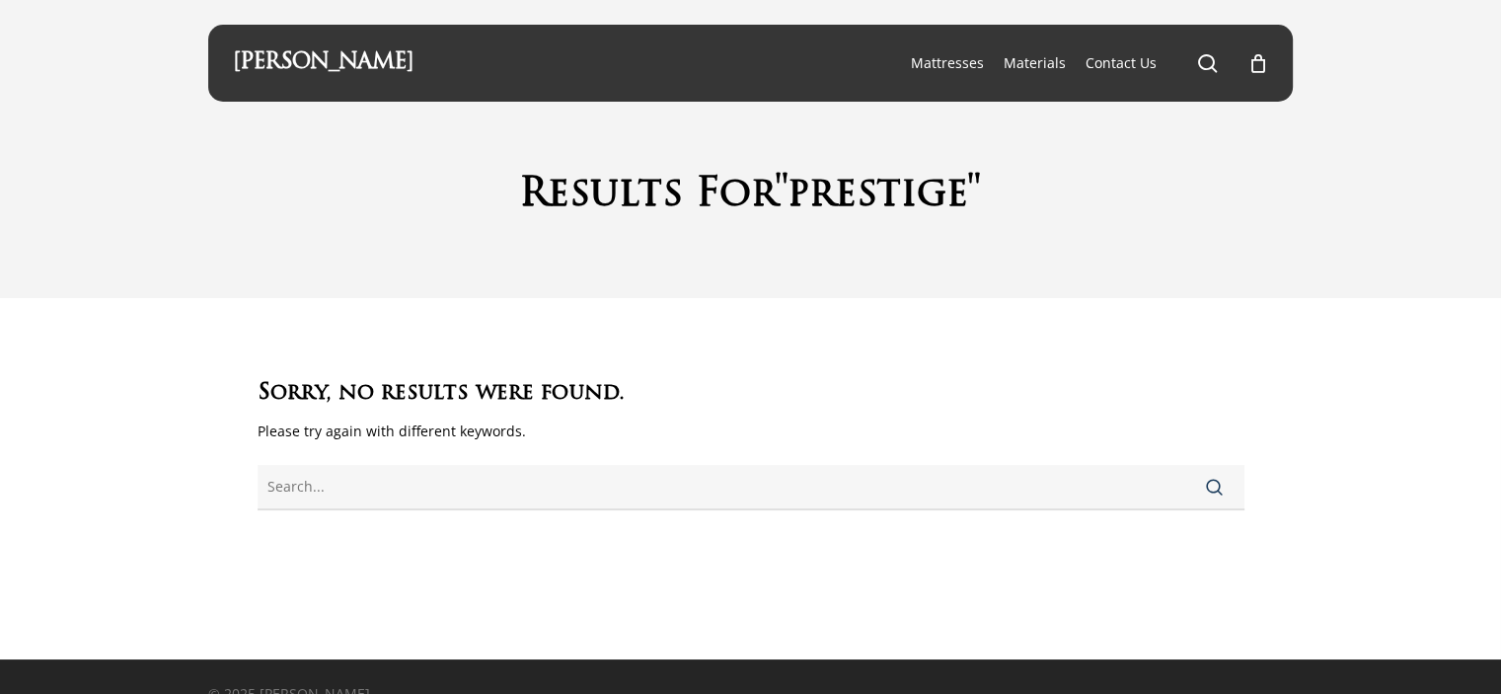
click at [340, 46] on div "[PERSON_NAME]" at bounding box center [323, 63] width 181 height 77
click at [339, 58] on link "[PERSON_NAME]" at bounding box center [323, 63] width 181 height 22
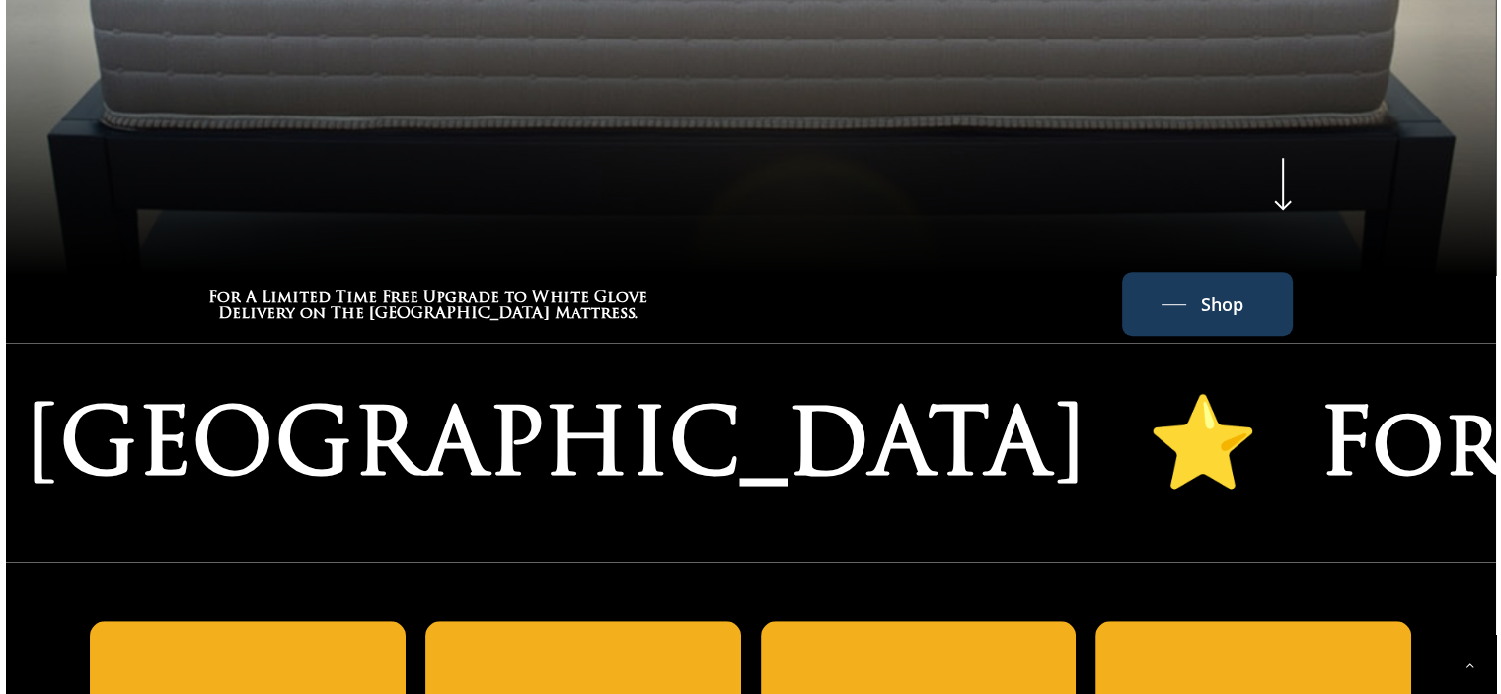
scroll to position [1151, 0]
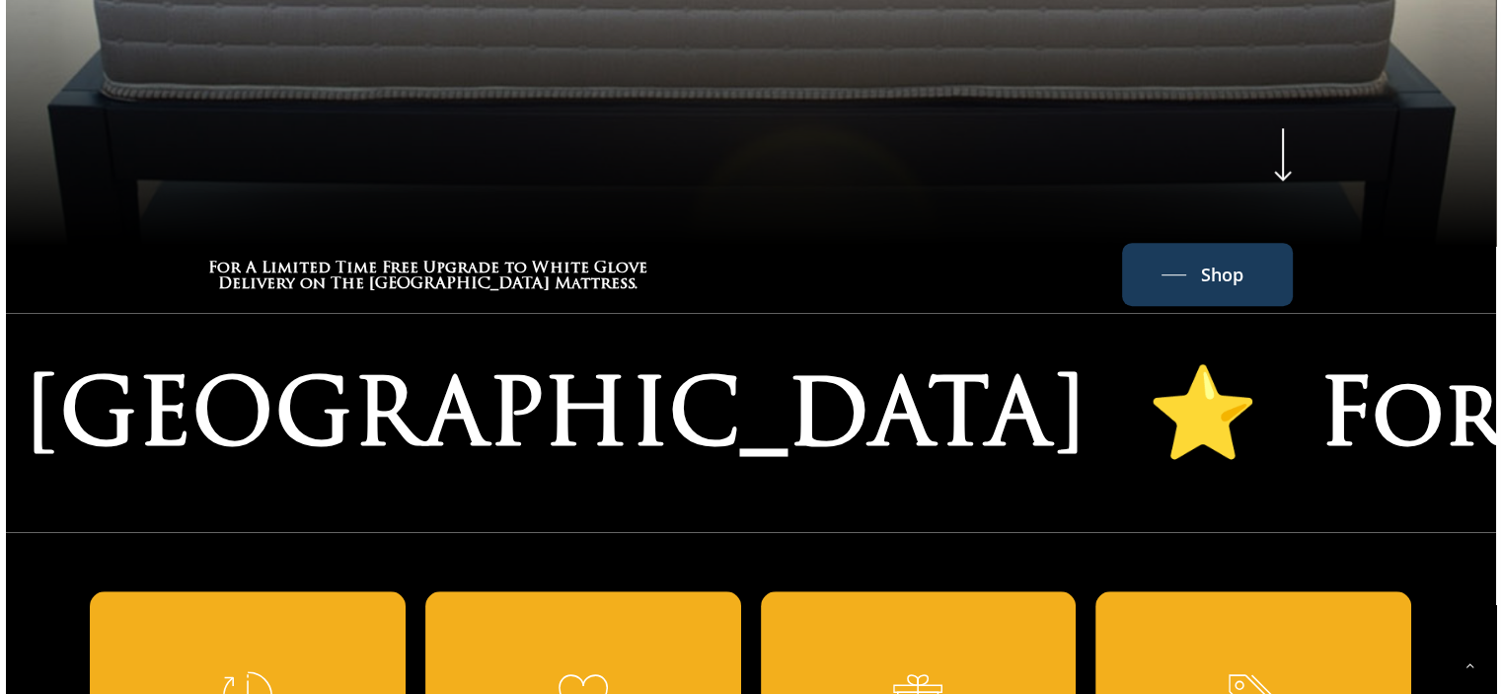
click at [1273, 143] on icon at bounding box center [1282, 152] width 39 height 67
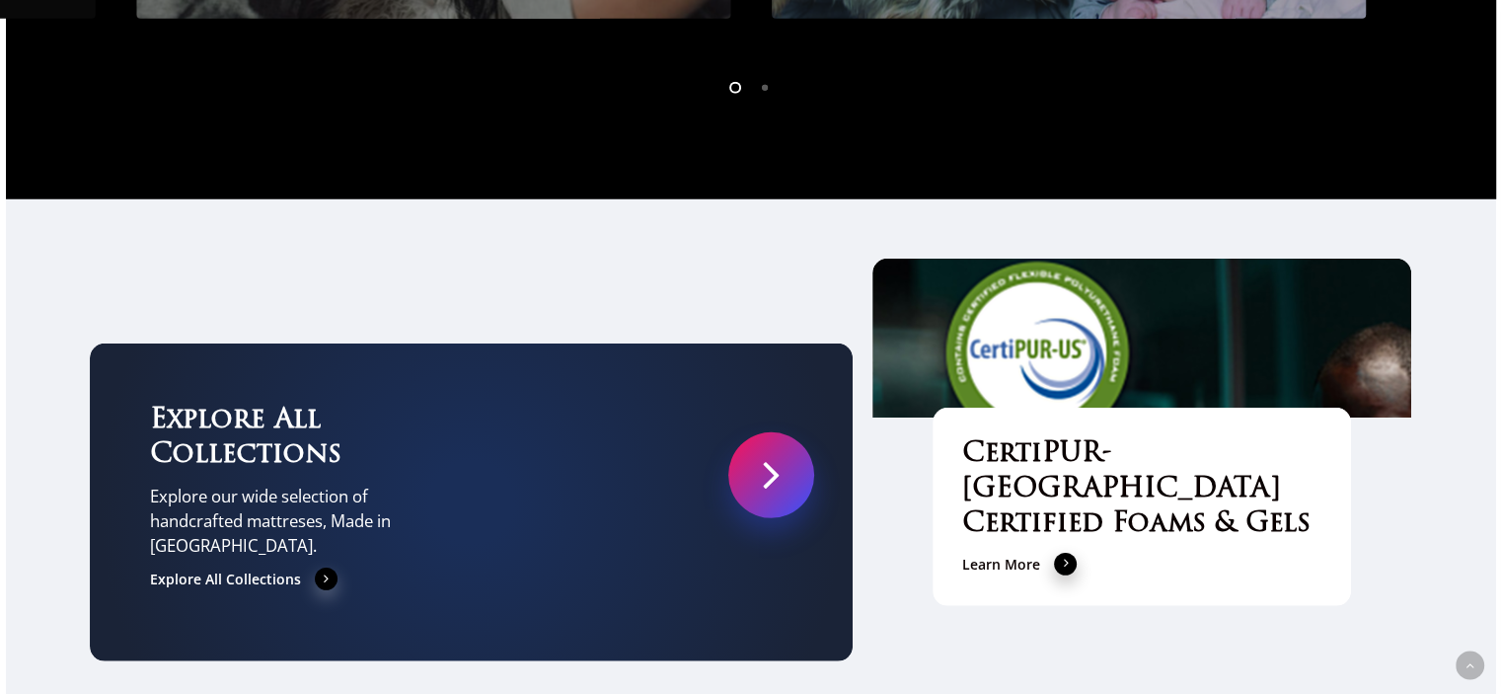
scroll to position [5892, 0]
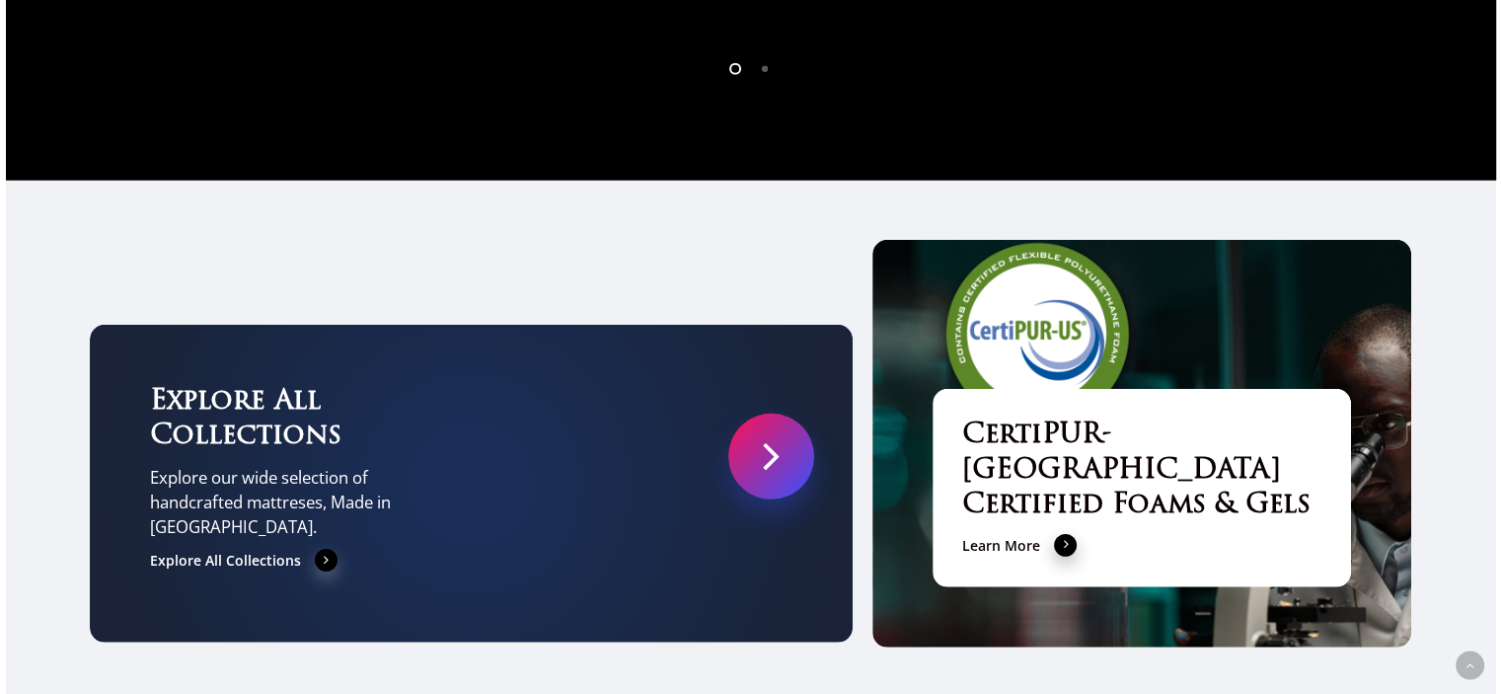
click at [763, 413] on link at bounding box center [771, 456] width 86 height 86
